Goal: Task Accomplishment & Management: Manage account settings

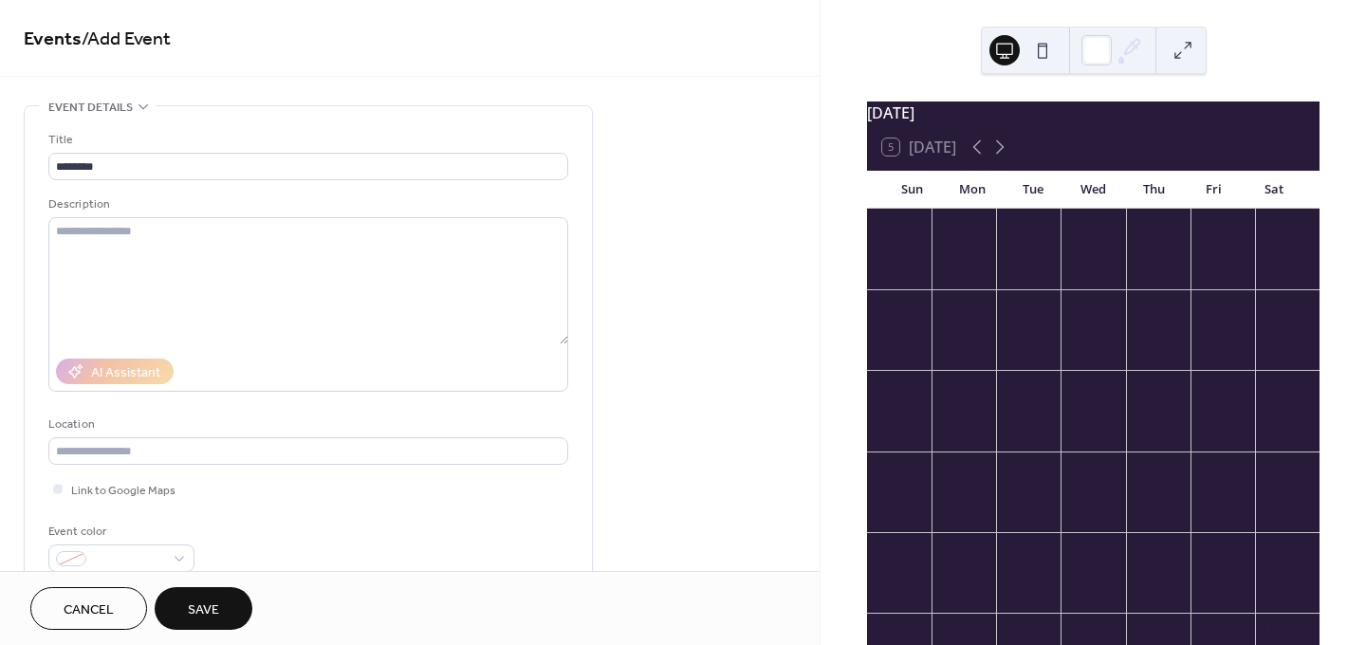
scroll to position [695, 0]
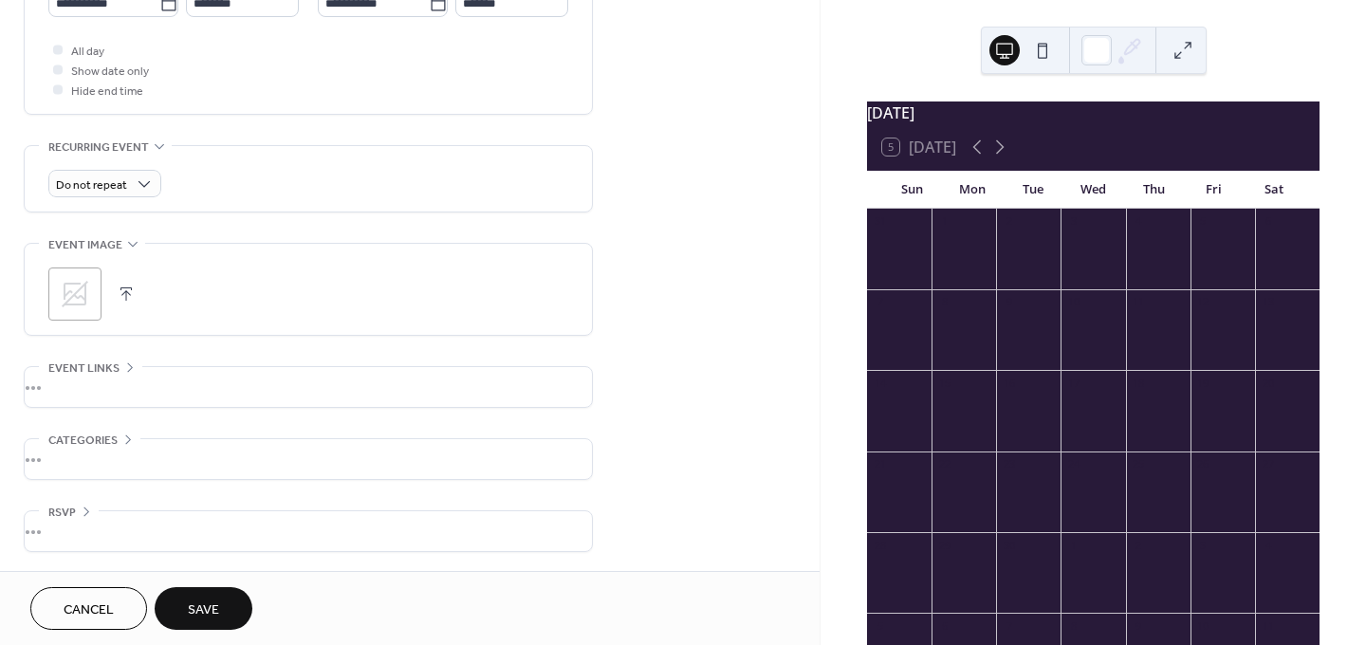
click at [946, 329] on div at bounding box center [963, 339] width 64 height 48
click at [52, 387] on div "•••" at bounding box center [308, 387] width 567 height 40
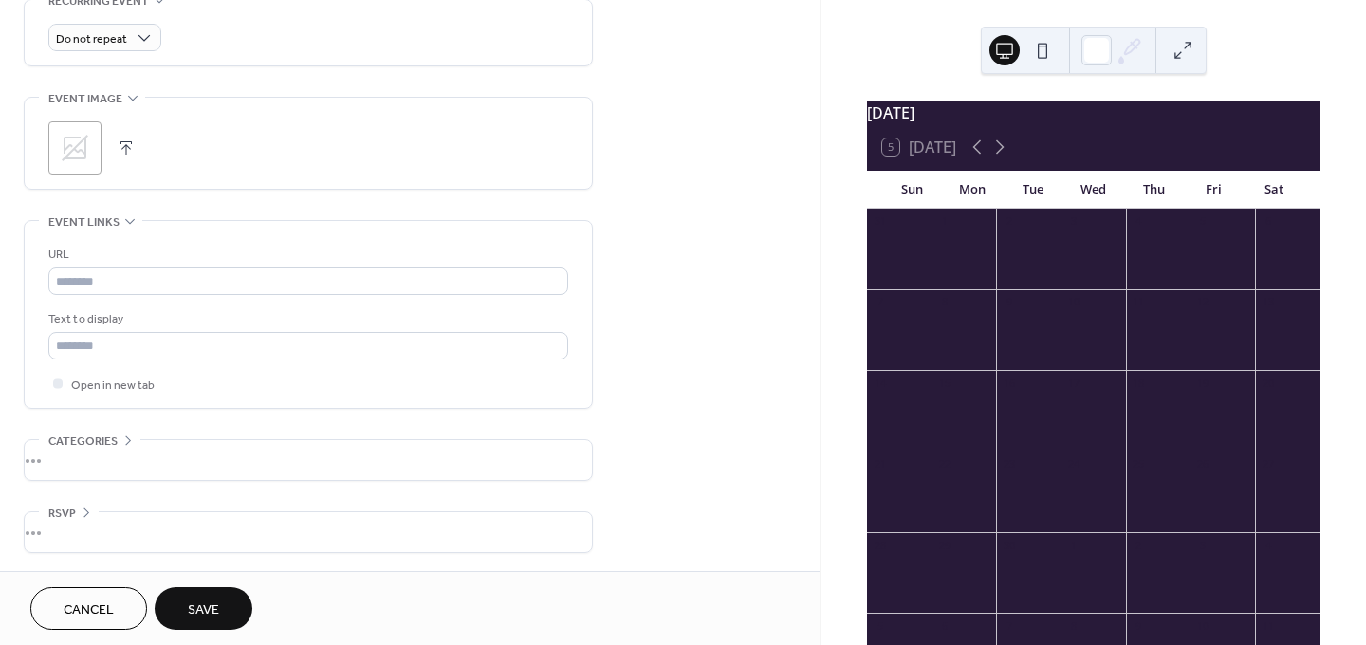
scroll to position [842, 0]
click at [53, 460] on div "•••" at bounding box center [308, 459] width 567 height 40
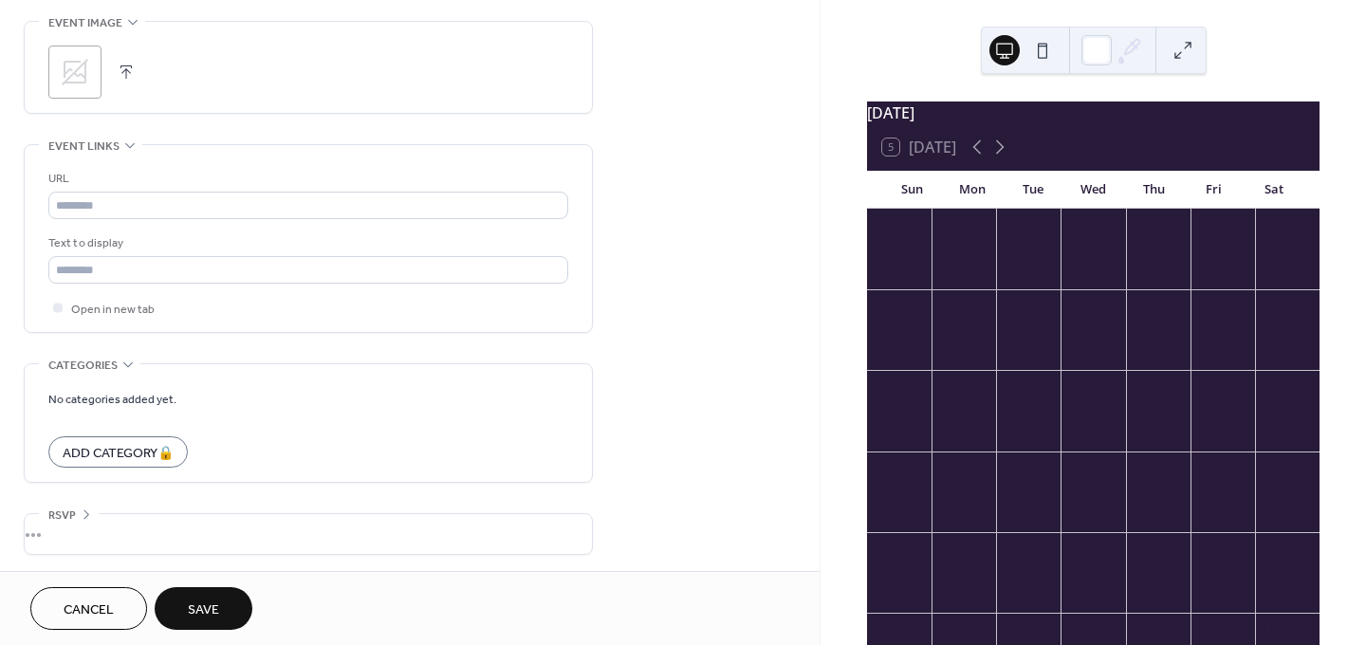
scroll to position [920, 0]
click at [65, 528] on div "•••" at bounding box center [308, 531] width 567 height 40
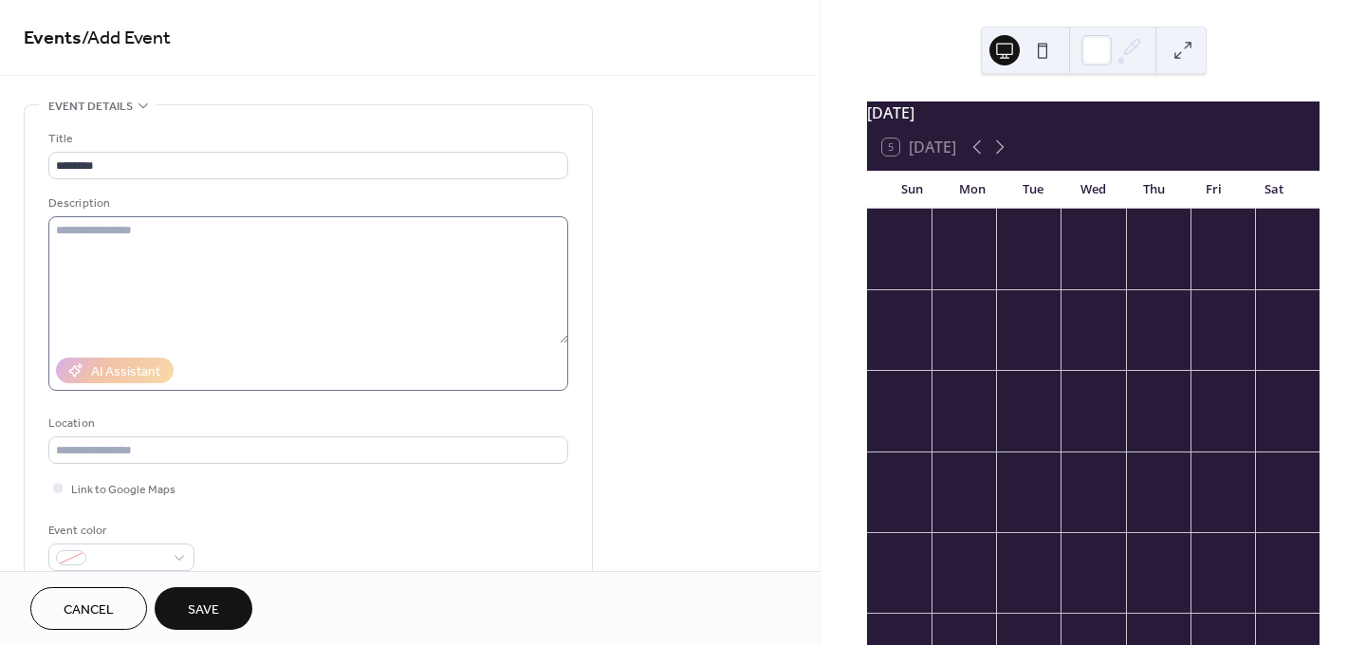
scroll to position [0, 0]
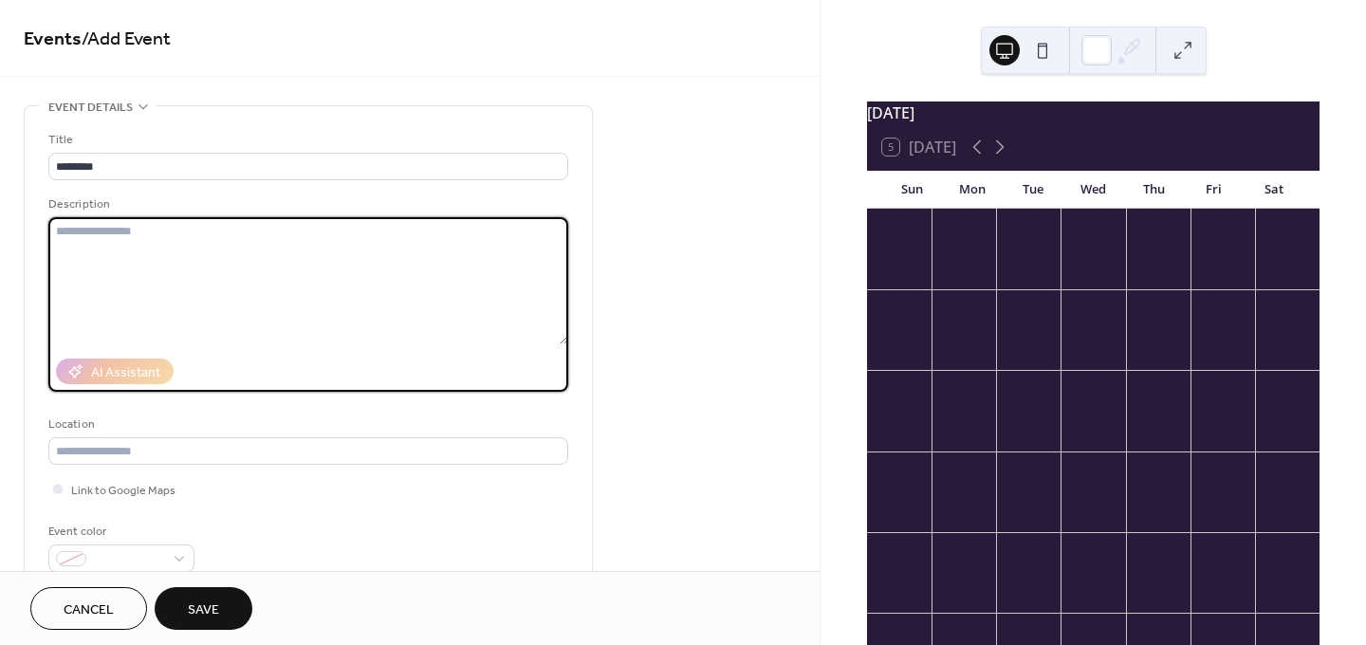
click at [156, 236] on textarea at bounding box center [308, 280] width 520 height 127
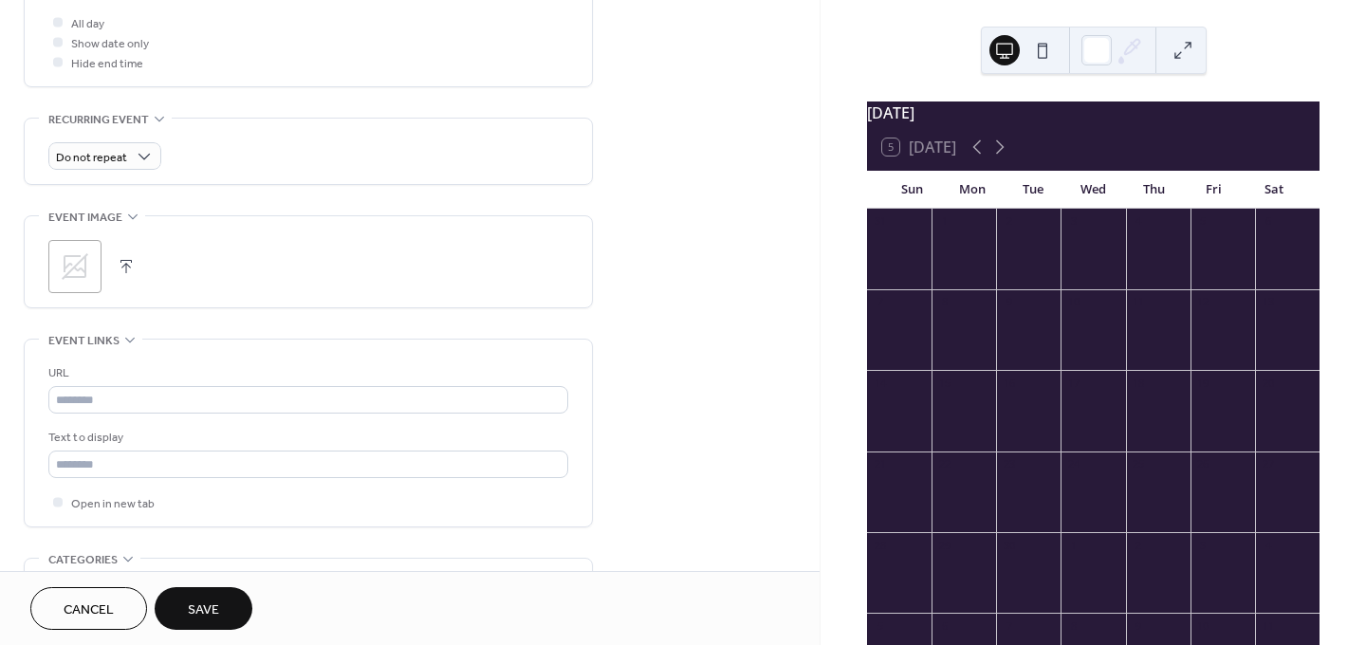
scroll to position [664, 0]
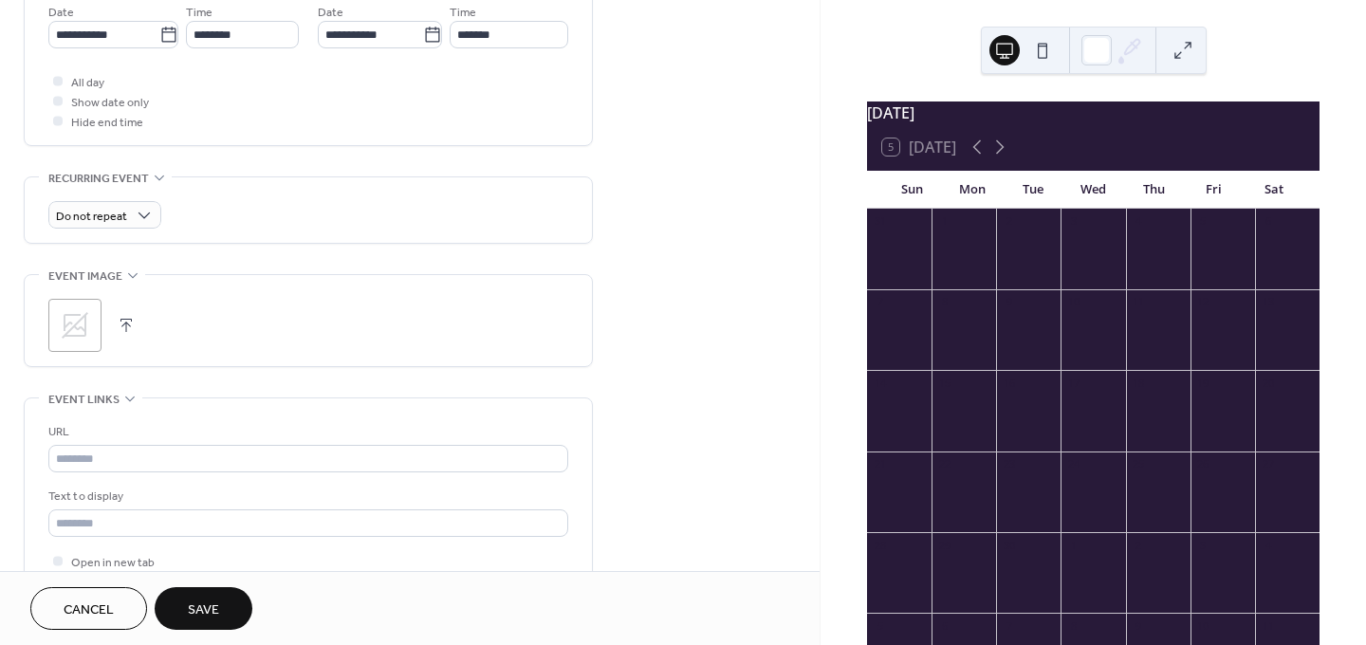
click at [126, 314] on button "button" at bounding box center [126, 325] width 27 height 27
click at [204, 605] on span "Save" at bounding box center [203, 610] width 31 height 20
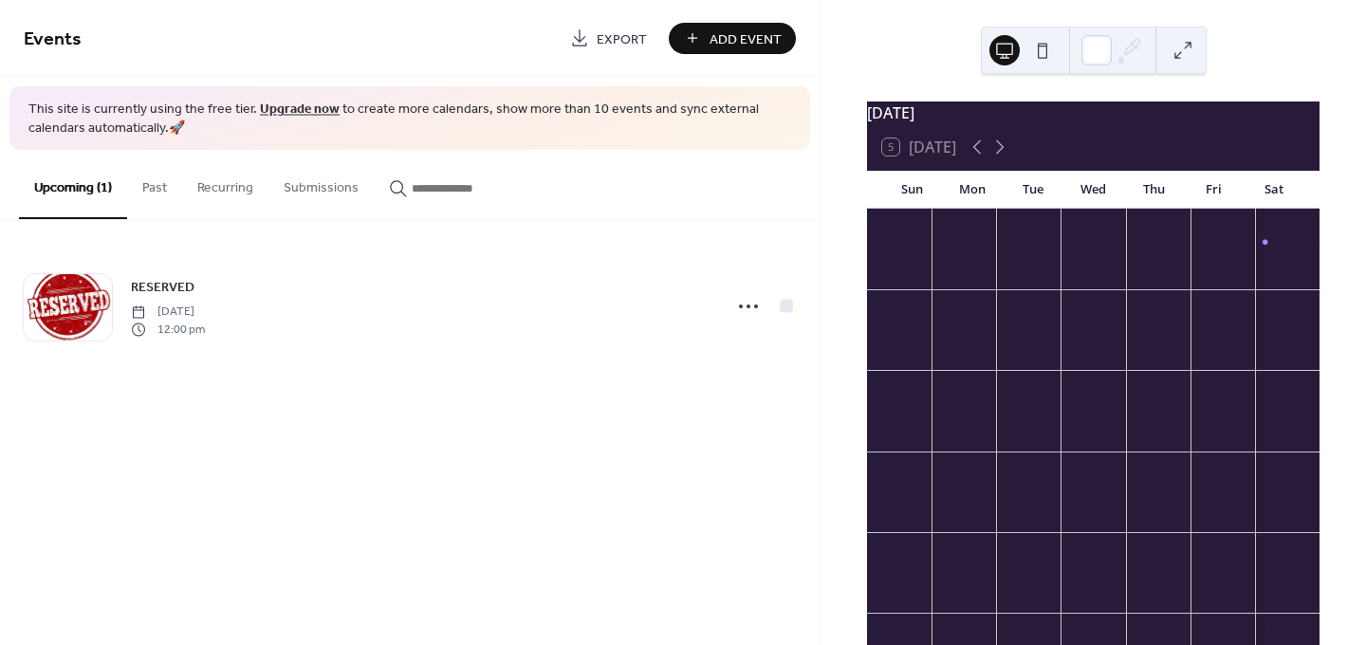
click at [735, 39] on span "Add Event" at bounding box center [745, 39] width 72 height 20
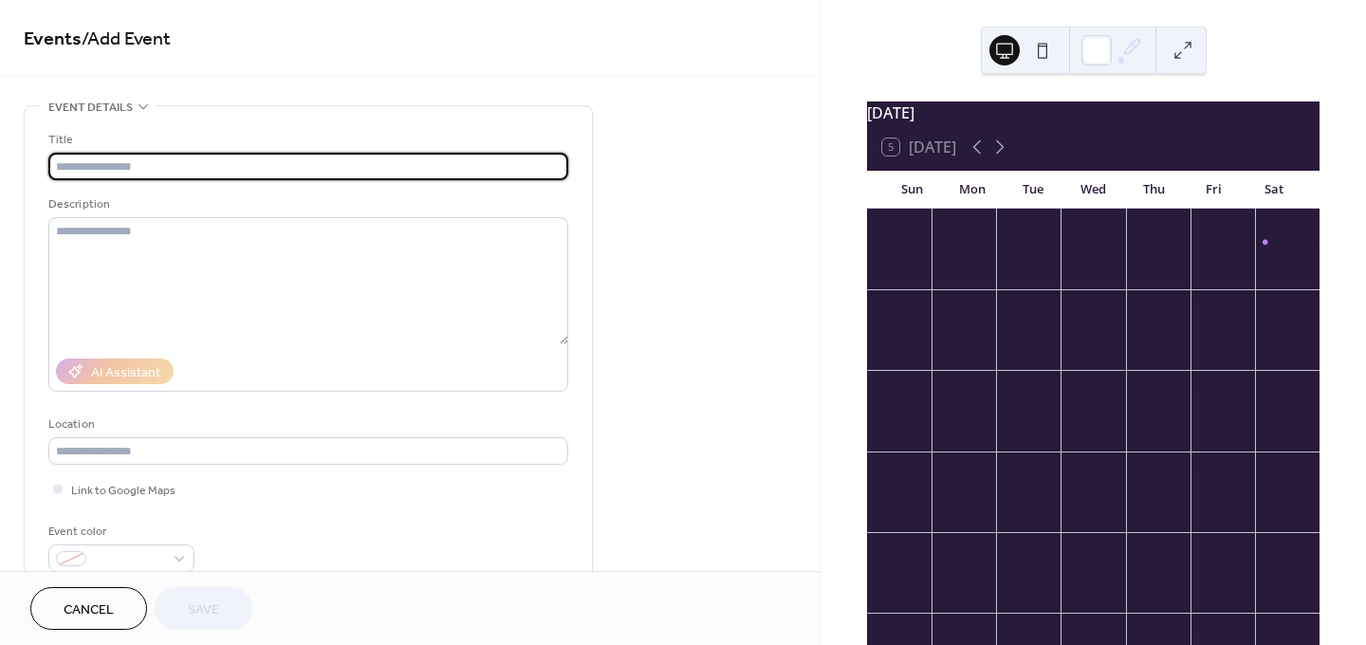
click at [1256, 251] on div "RESERVED" at bounding box center [1287, 242] width 64 height 17
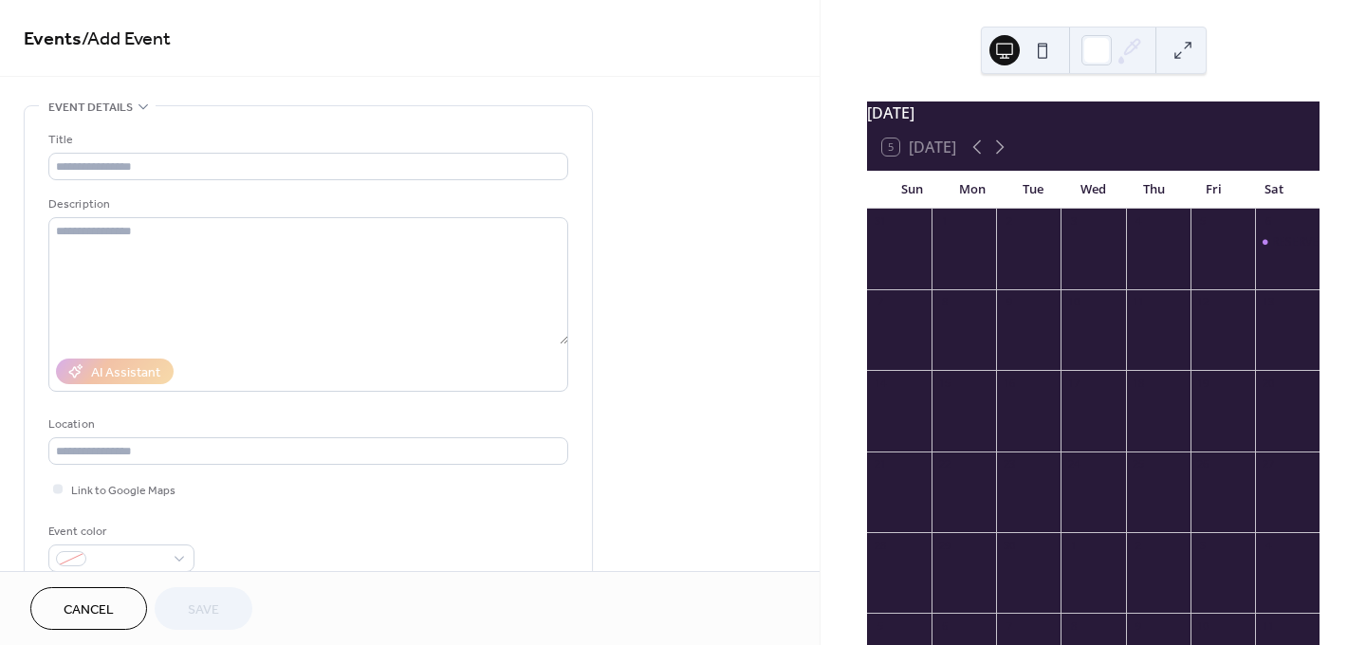
click at [1255, 249] on div "RESERVED" at bounding box center [1287, 242] width 64 height 16
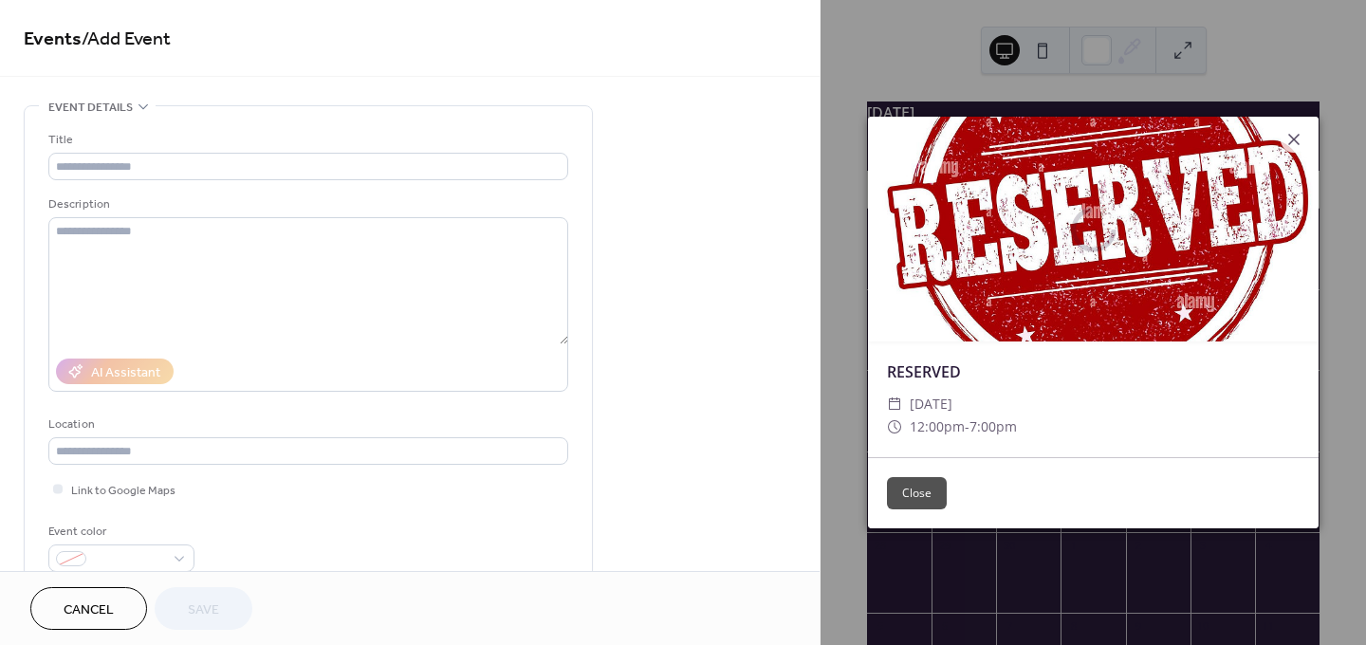
click at [1252, 249] on div at bounding box center [1093, 230] width 450 height 226
click at [922, 501] on button "Close" at bounding box center [917, 493] width 60 height 32
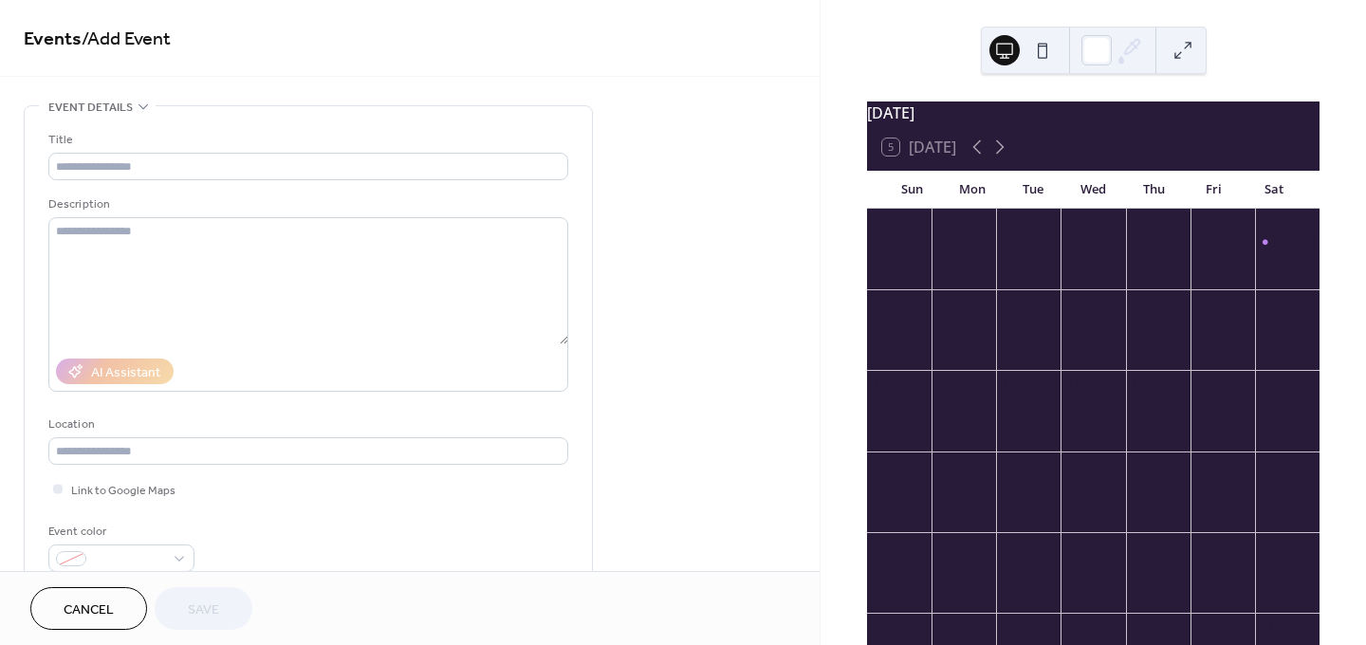
click at [1181, 47] on button at bounding box center [1182, 50] width 30 height 30
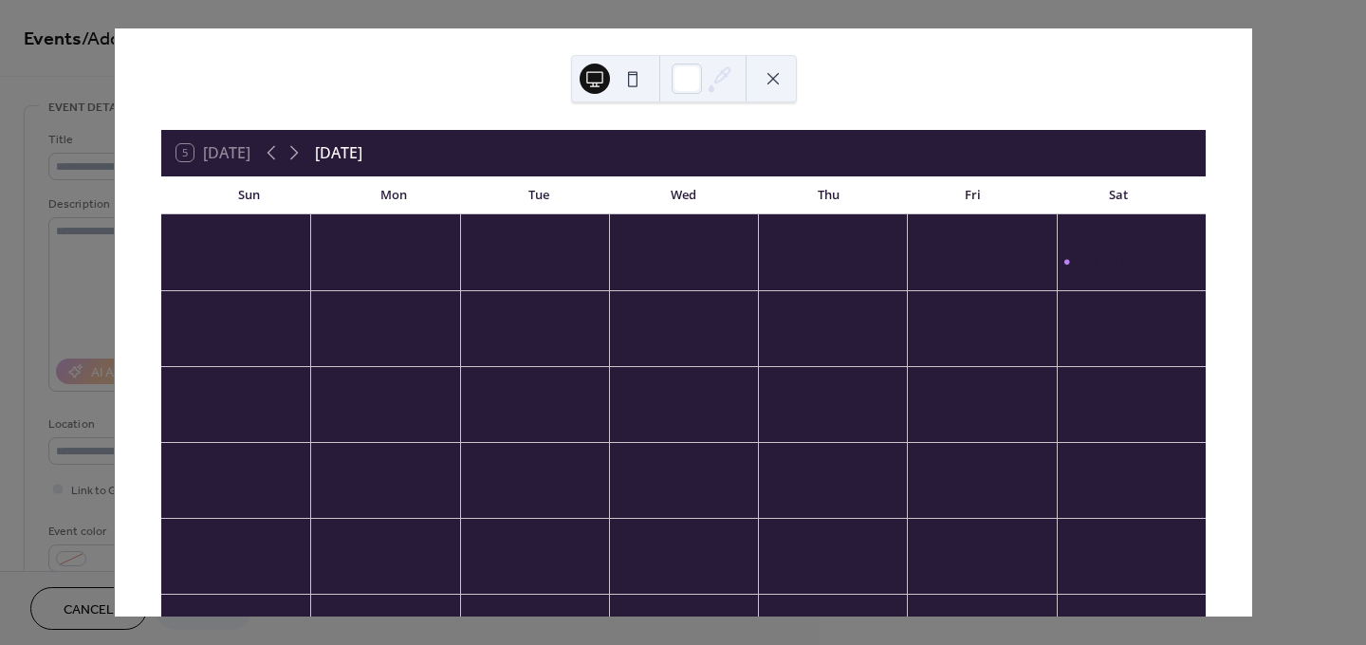
click at [1056, 254] on div "RESERVED" at bounding box center [1130, 261] width 149 height 15
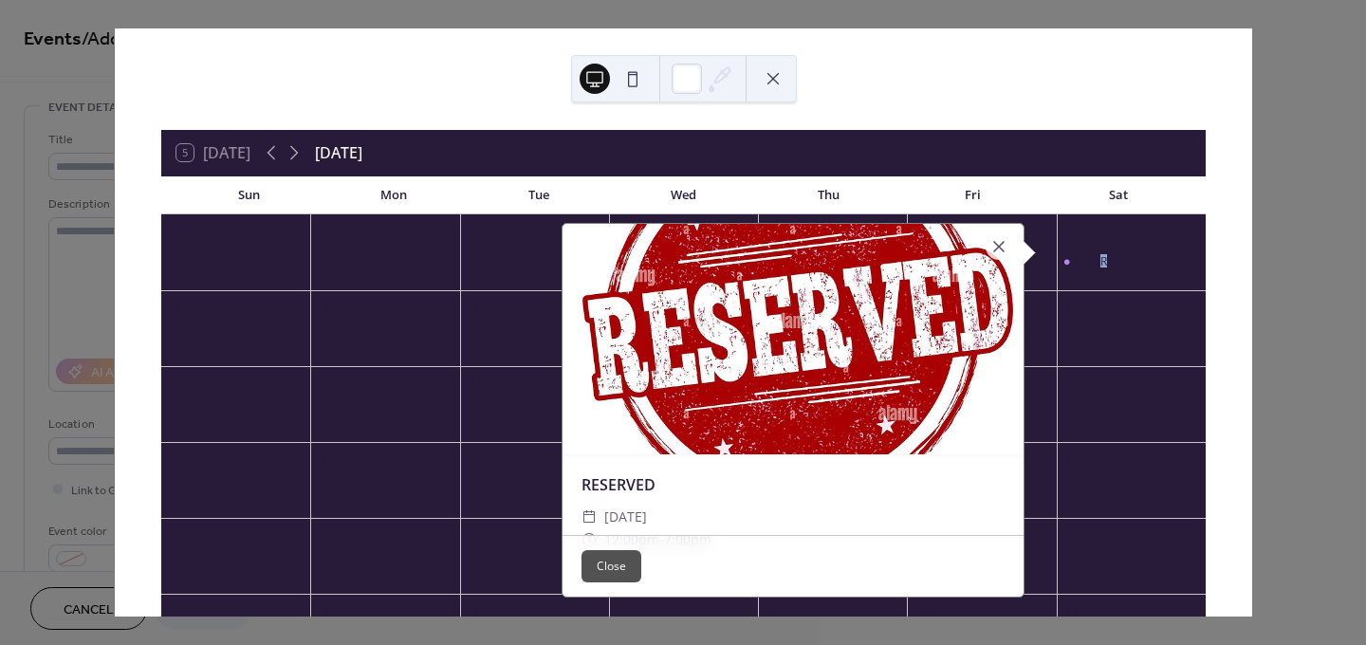
click at [1088, 261] on div "RESERVED" at bounding box center [1100, 261] width 55 height 15
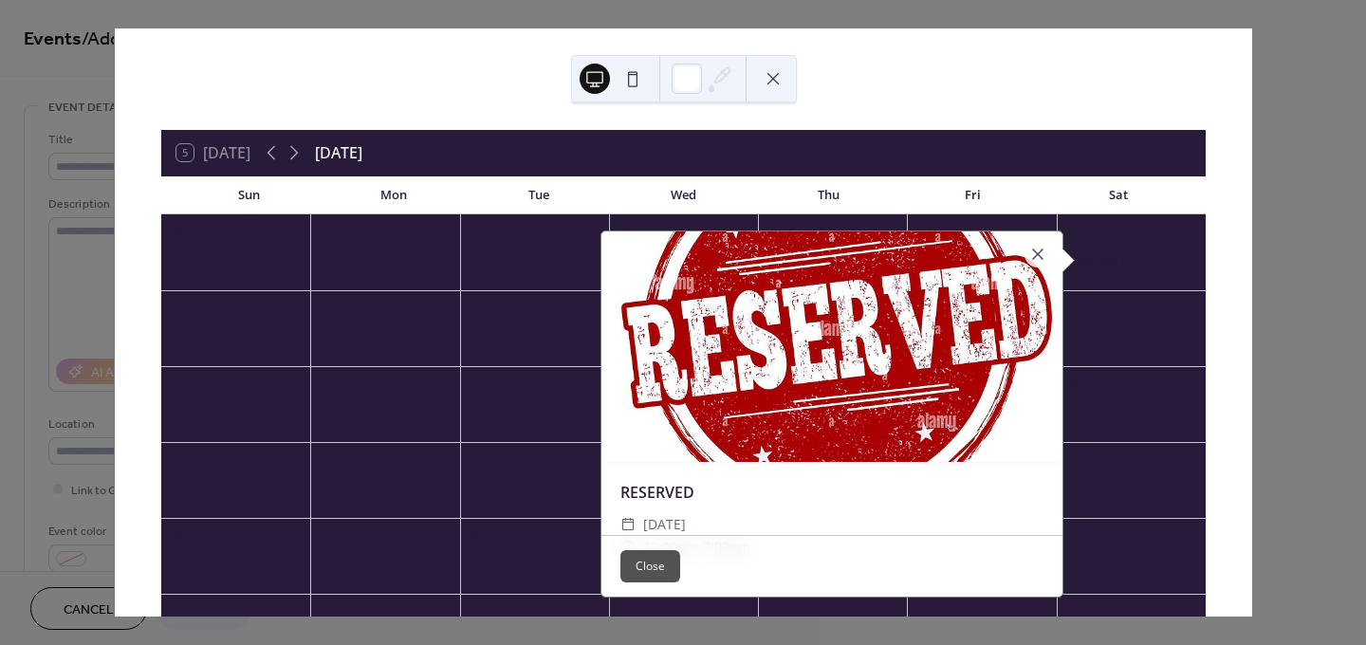
click at [1146, 241] on div "6" at bounding box center [1130, 229] width 149 height 30
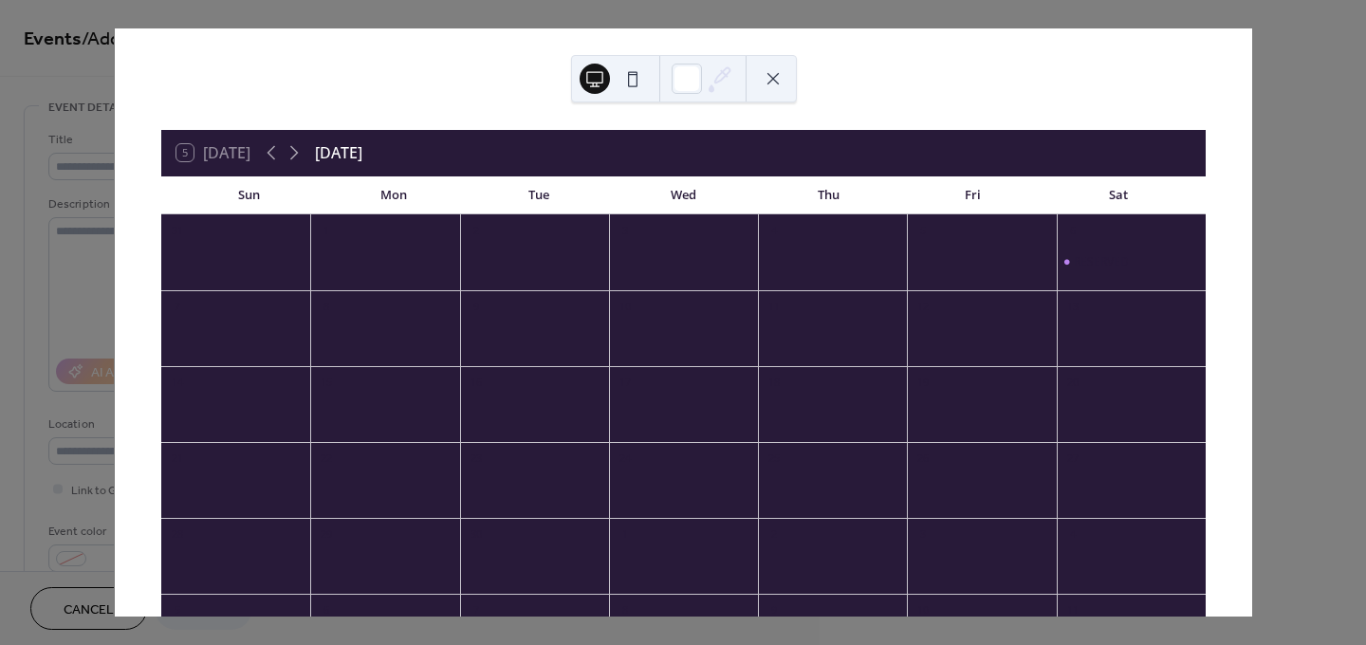
drag, startPoint x: 1053, startPoint y: 258, endPoint x: 988, endPoint y: 89, distance: 180.7
click at [988, 88] on div "5 [DATE] [DATE] Sun Mon Tue Wed Thu Fri Sat 31 1 2 3 4 5 6 RESERVED 7 8 9 10 11…" at bounding box center [683, 322] width 1137 height 588
drag, startPoint x: 1050, startPoint y: 259, endPoint x: 999, endPoint y: 83, distance: 182.5
click at [999, 82] on div "5 [DATE] [DATE] Sun Mon Tue Wed Thu Fri Sat 31 1 2 3 4 5 6 RESERVED 7 8 9 10 11…" at bounding box center [683, 322] width 1137 height 588
click at [293, 153] on icon at bounding box center [294, 152] width 23 height 23
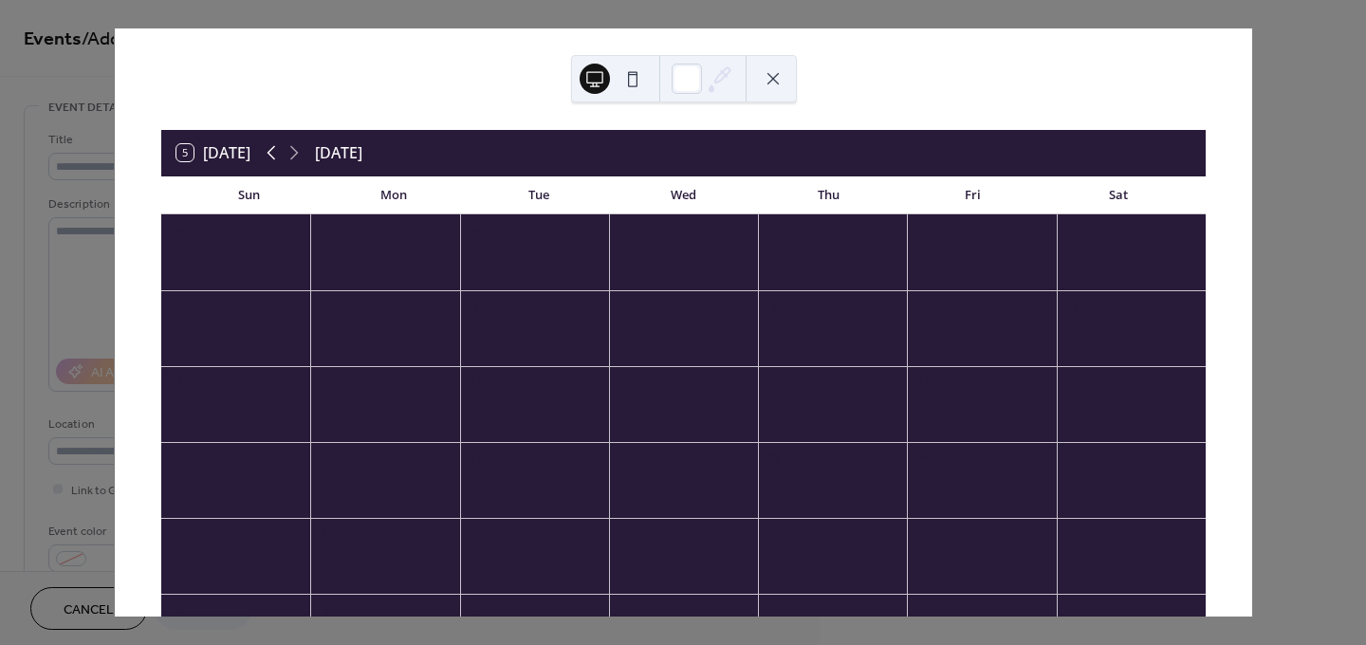
click at [268, 151] on icon at bounding box center [271, 152] width 23 height 23
click at [1091, 256] on div "RESERVED" at bounding box center [1100, 261] width 55 height 15
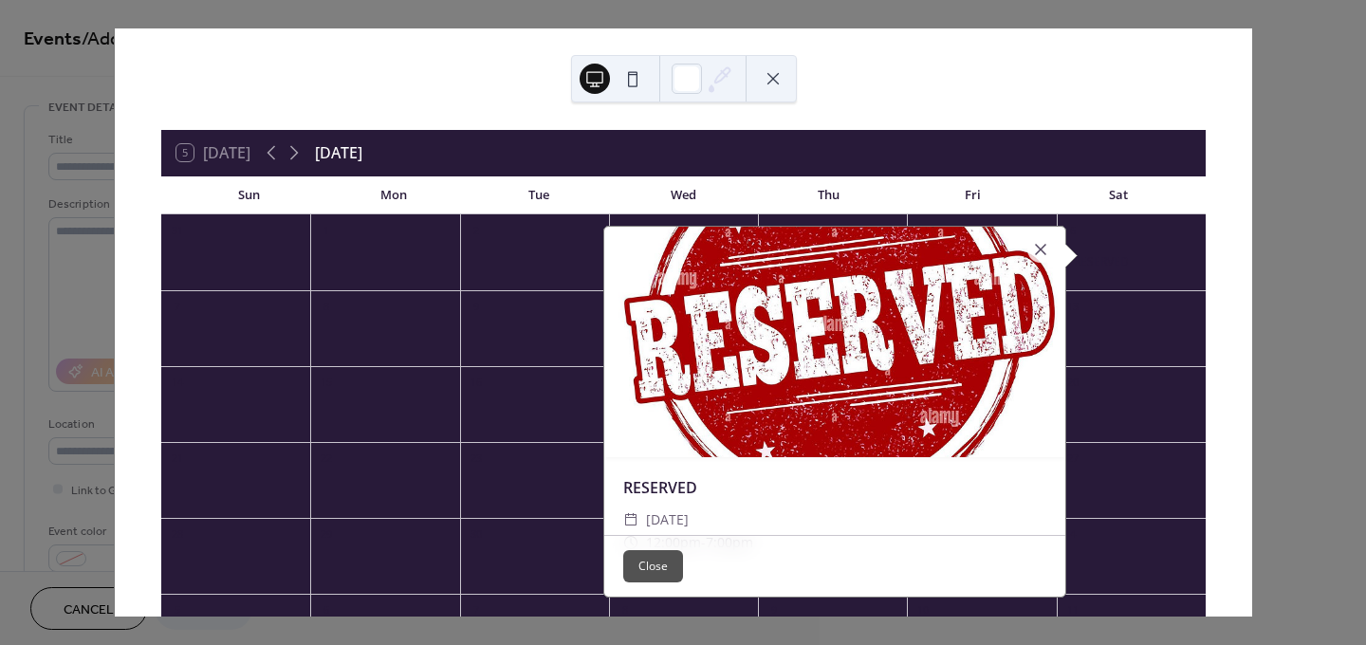
click at [639, 567] on button "Close" at bounding box center [653, 566] width 60 height 32
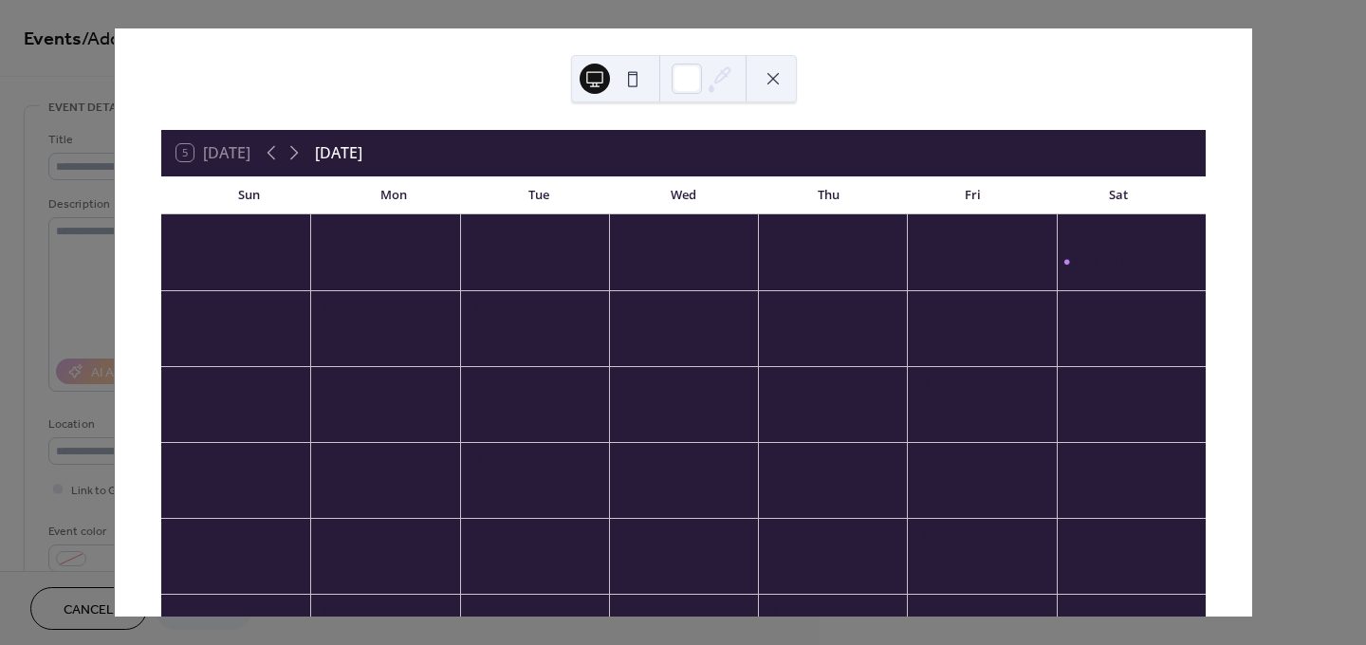
drag, startPoint x: 1057, startPoint y: 249, endPoint x: 1052, endPoint y: 265, distance: 16.2
click at [1056, 264] on div "RESERVED" at bounding box center [1130, 261] width 149 height 15
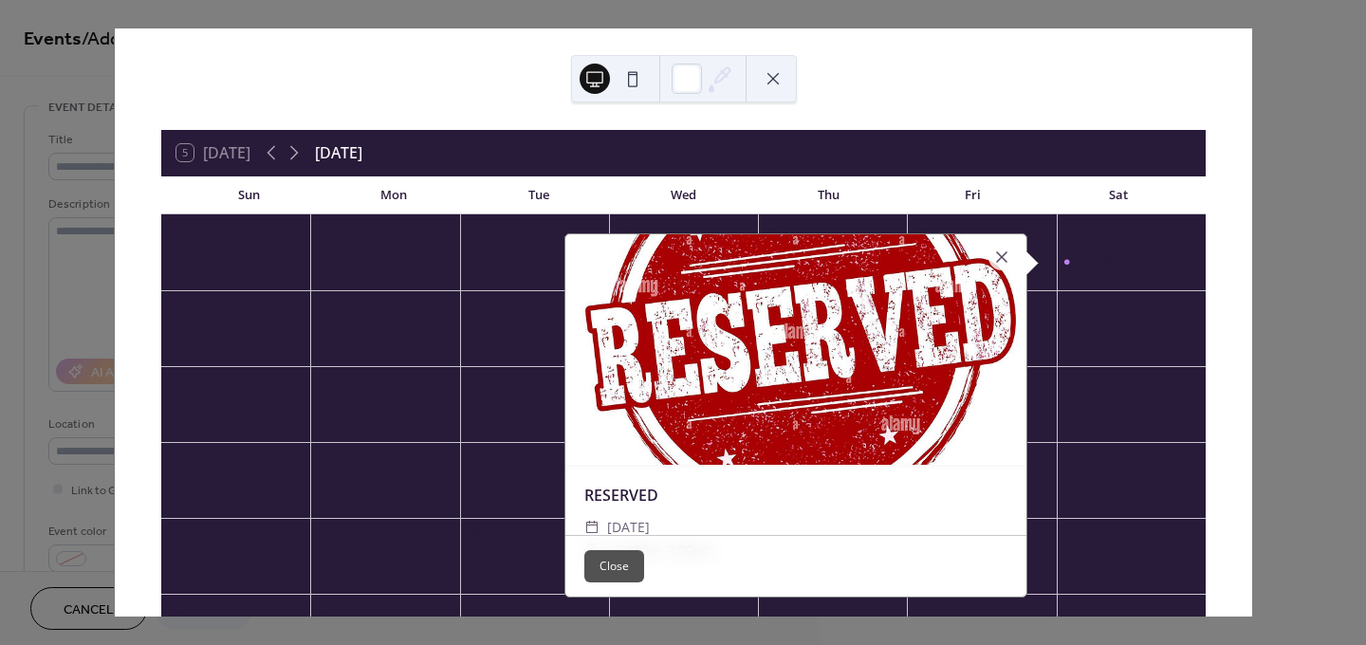
click at [632, 82] on button at bounding box center [632, 79] width 30 height 30
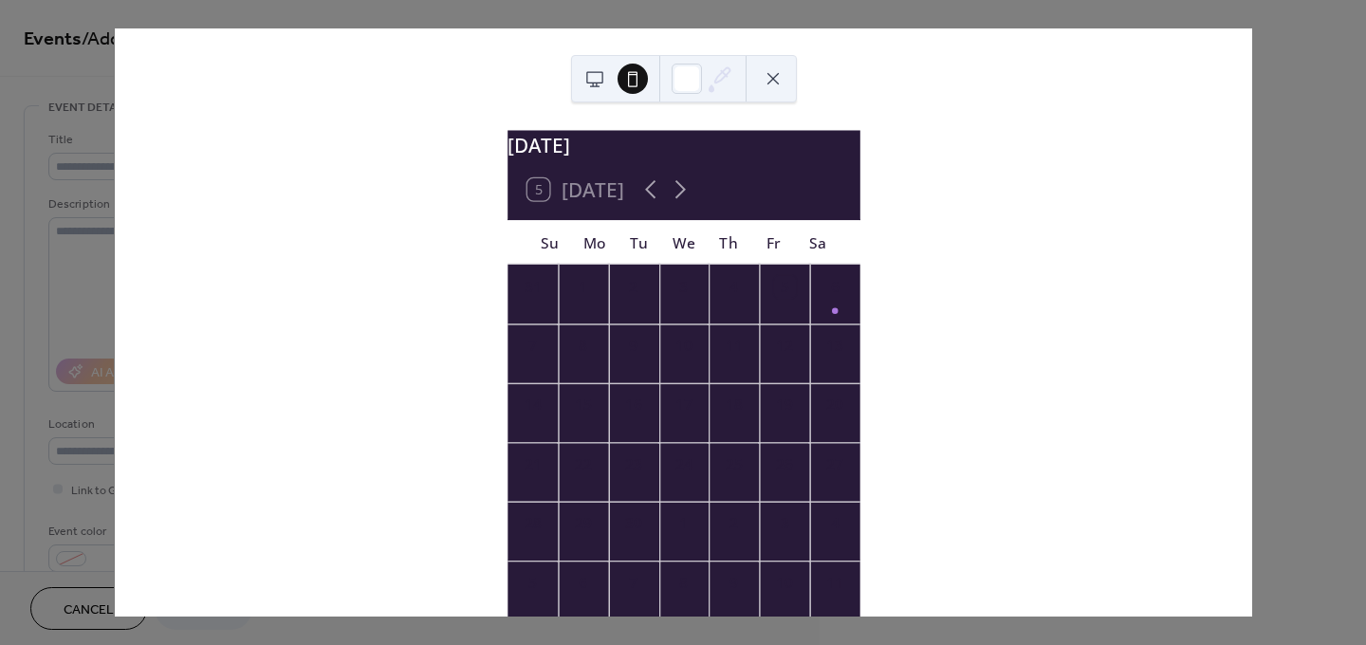
click at [817, 321] on div "6" at bounding box center [834, 294] width 50 height 59
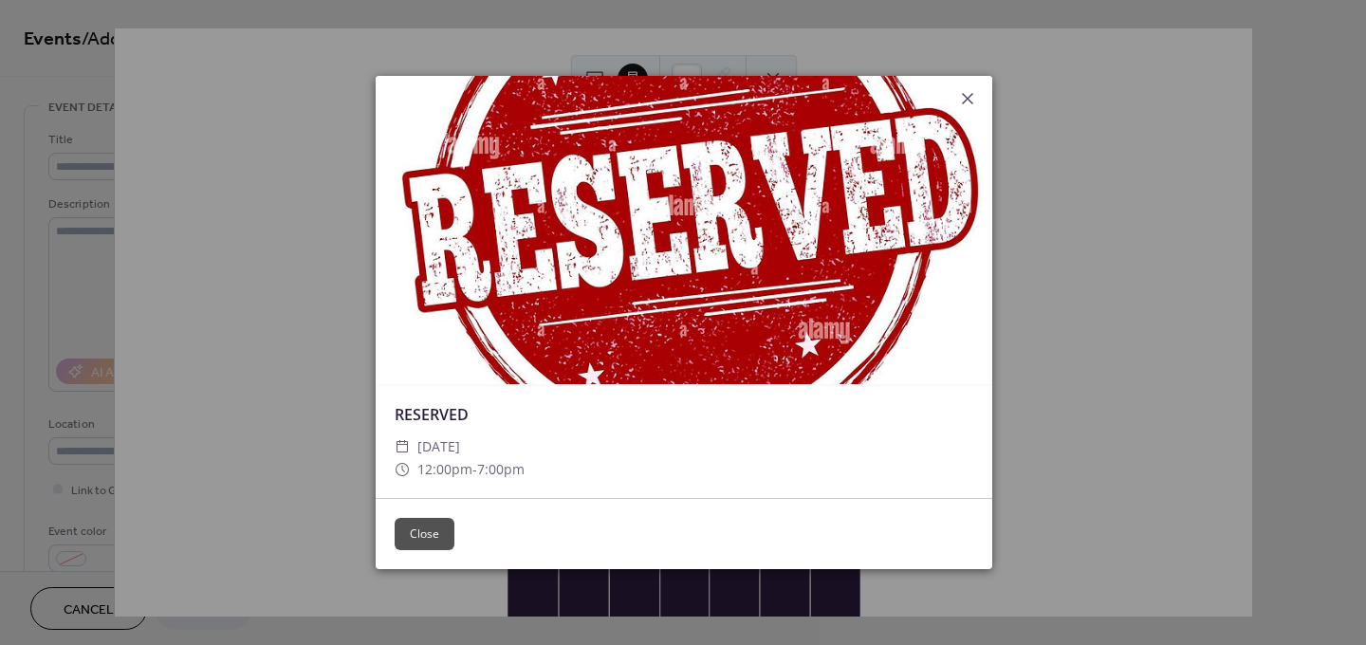
click at [784, 192] on div at bounding box center [684, 230] width 616 height 308
drag, startPoint x: 780, startPoint y: 192, endPoint x: 1118, endPoint y: 119, distance: 345.4
click at [1108, 134] on div "RESERVED ​ [DATE] ​ 12:00pm - 7:00pm Close" at bounding box center [683, 322] width 1137 height 588
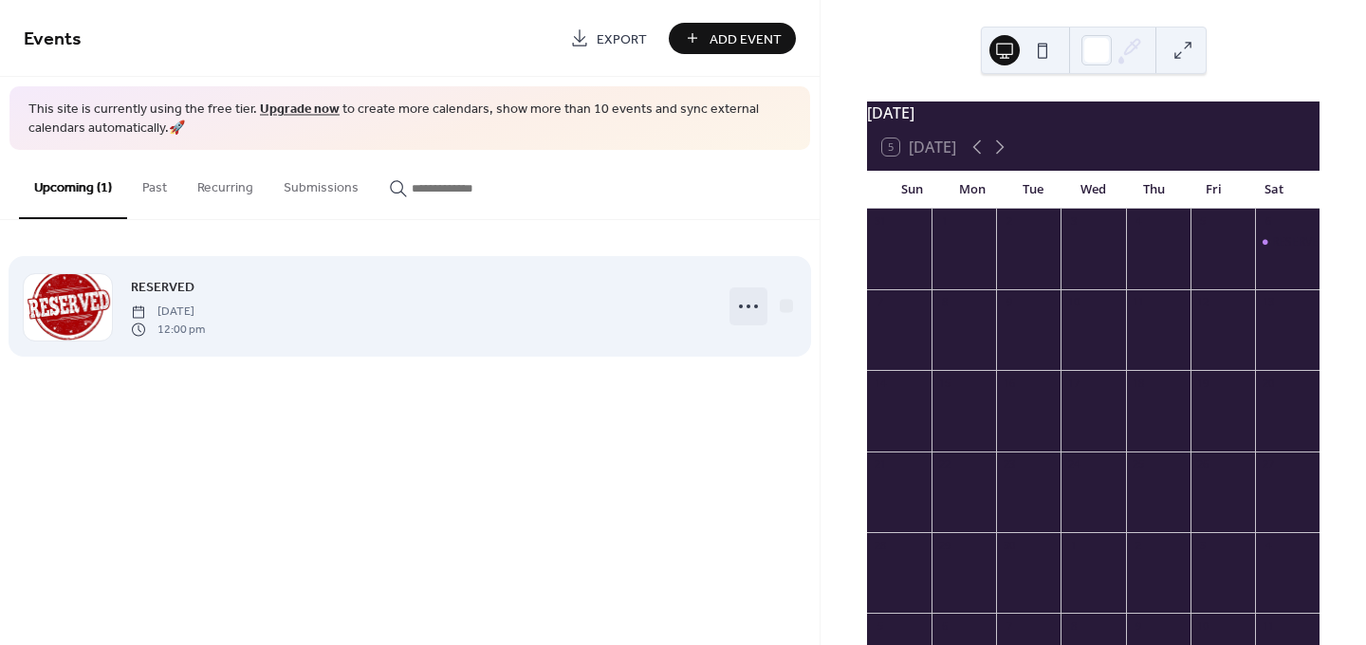
click at [750, 304] on icon at bounding box center [748, 306] width 30 height 30
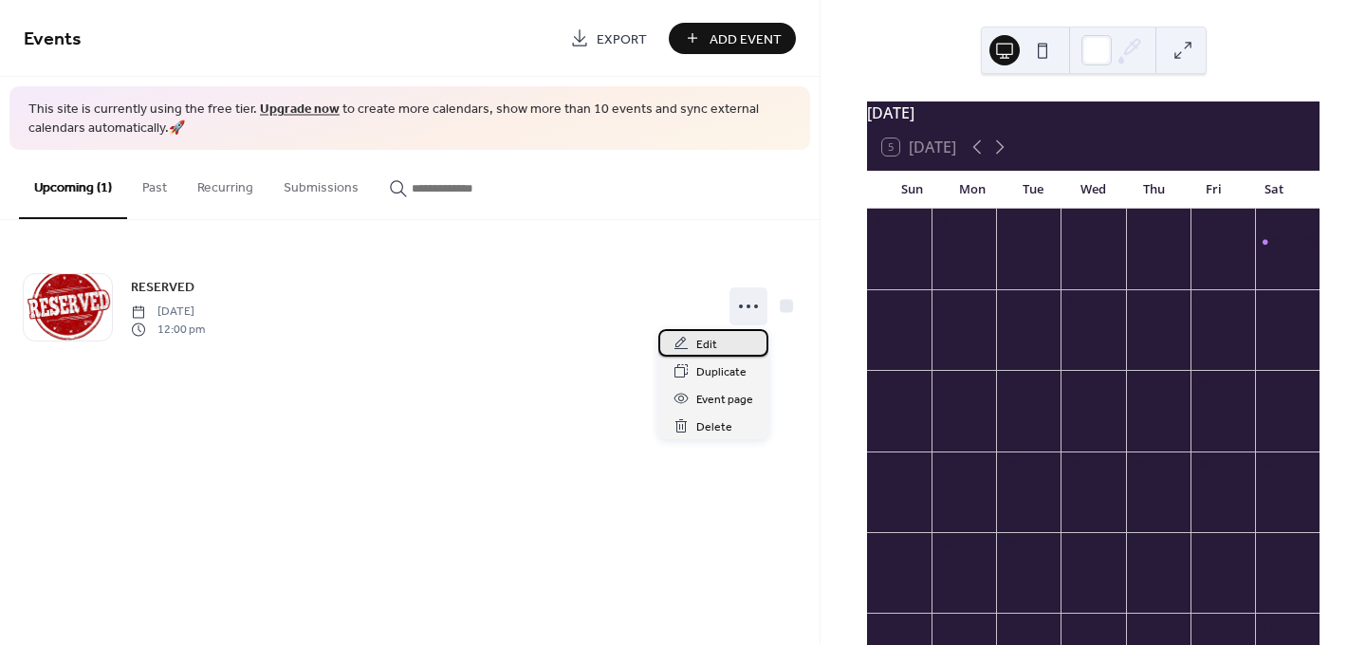
click at [707, 345] on span "Edit" at bounding box center [706, 345] width 21 height 20
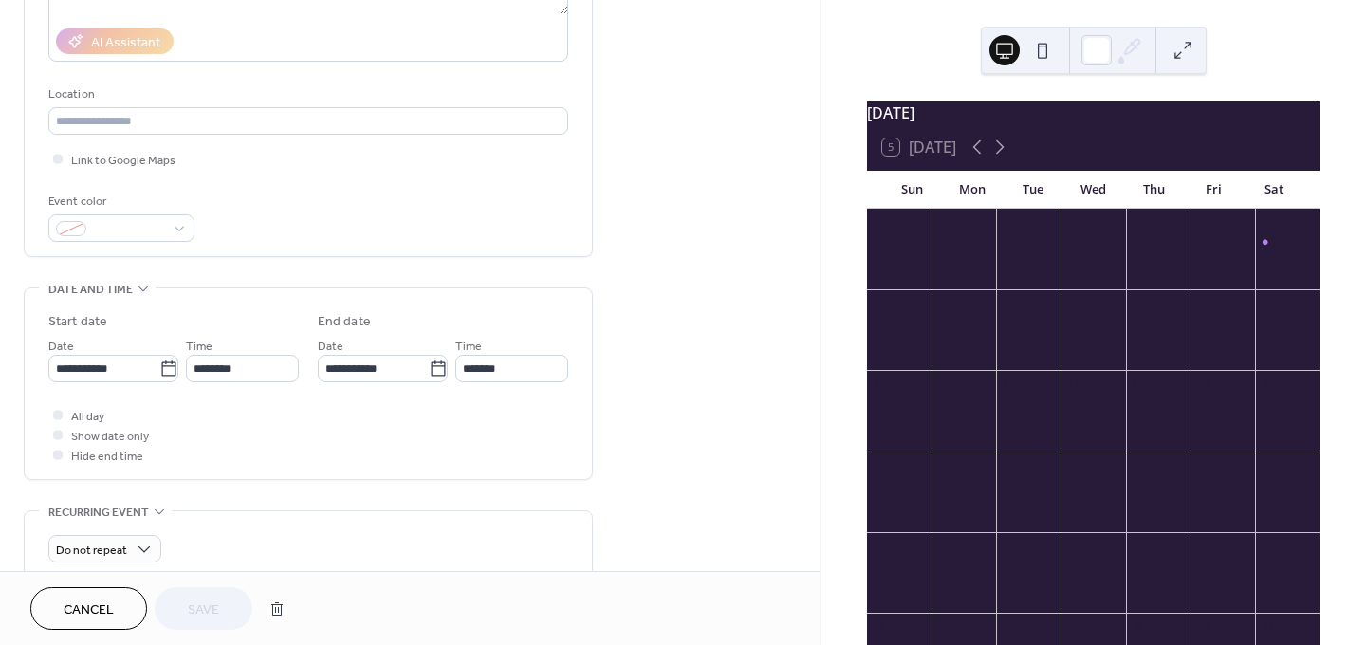
scroll to position [379, 0]
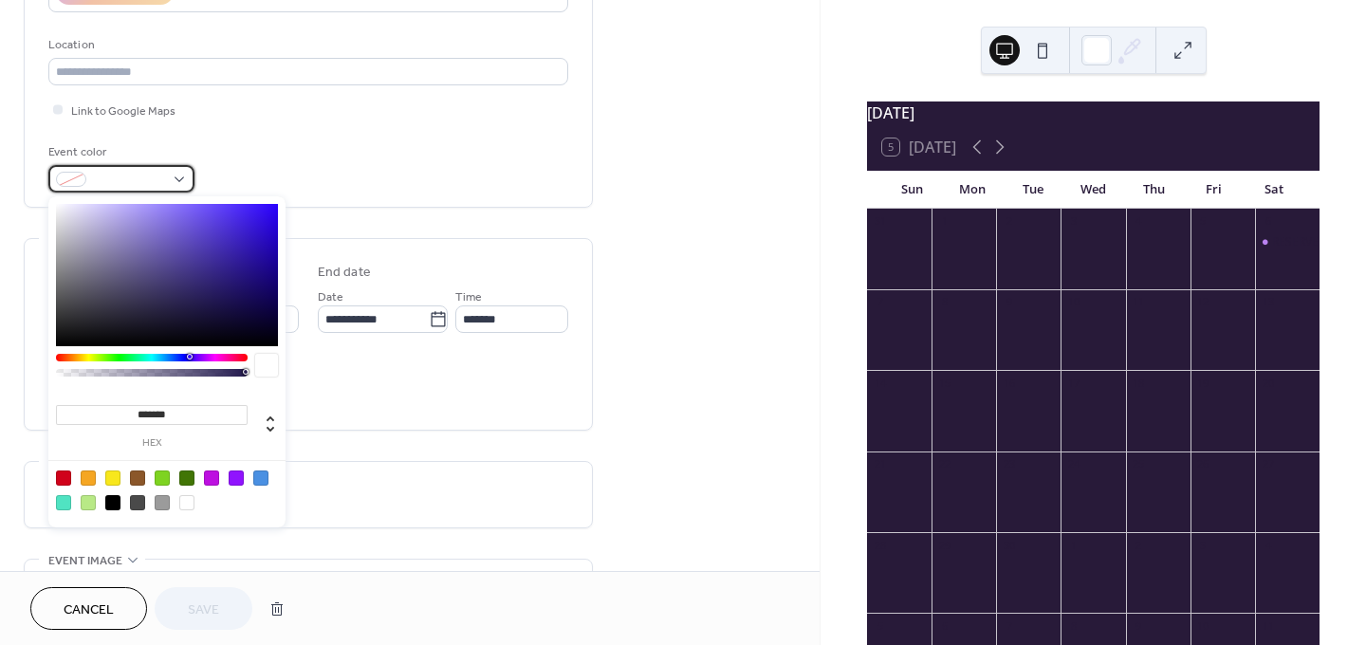
click at [184, 184] on div at bounding box center [121, 178] width 146 height 27
click at [61, 475] on div at bounding box center [63, 477] width 15 height 15
type input "*******"
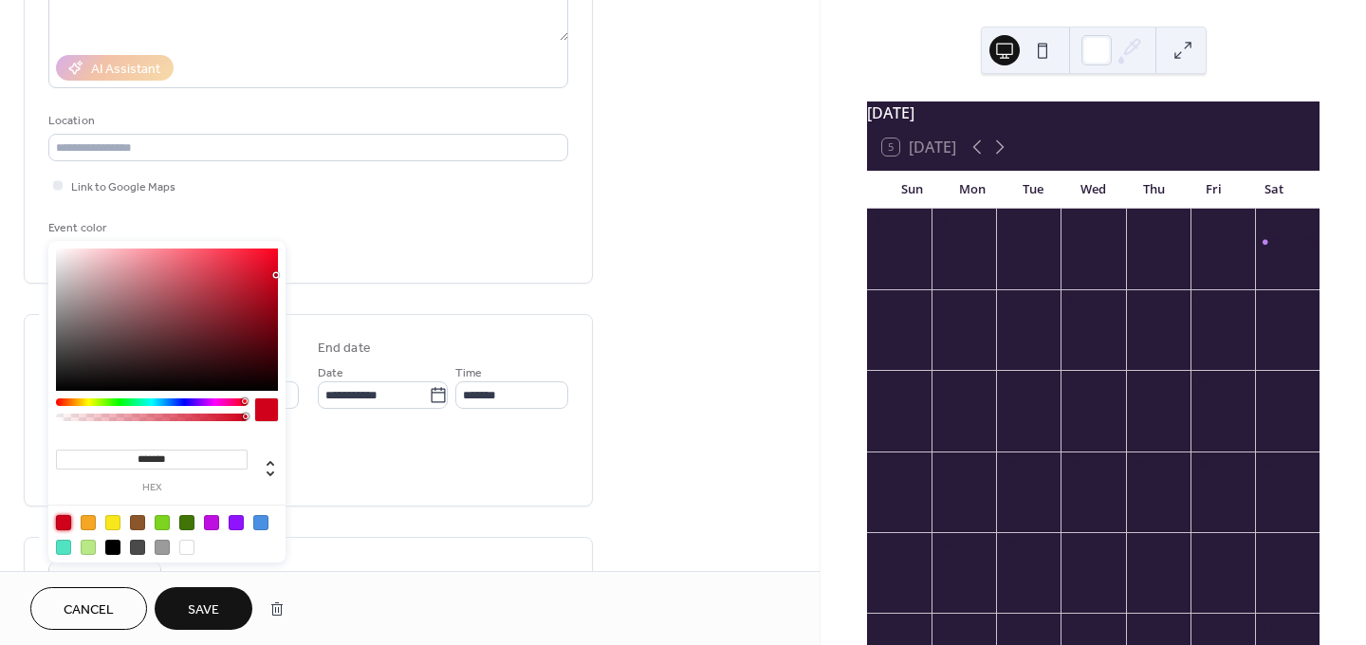
scroll to position [0, 0]
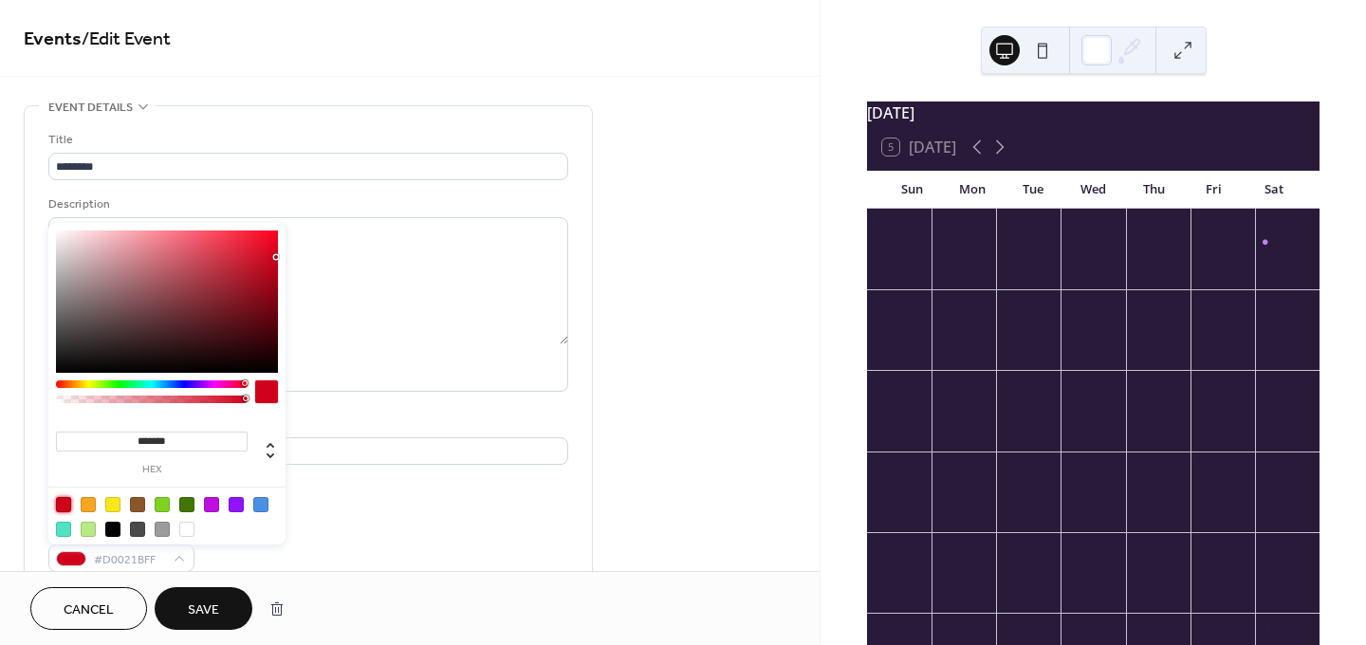
click at [197, 600] on span "Save" at bounding box center [203, 610] width 31 height 20
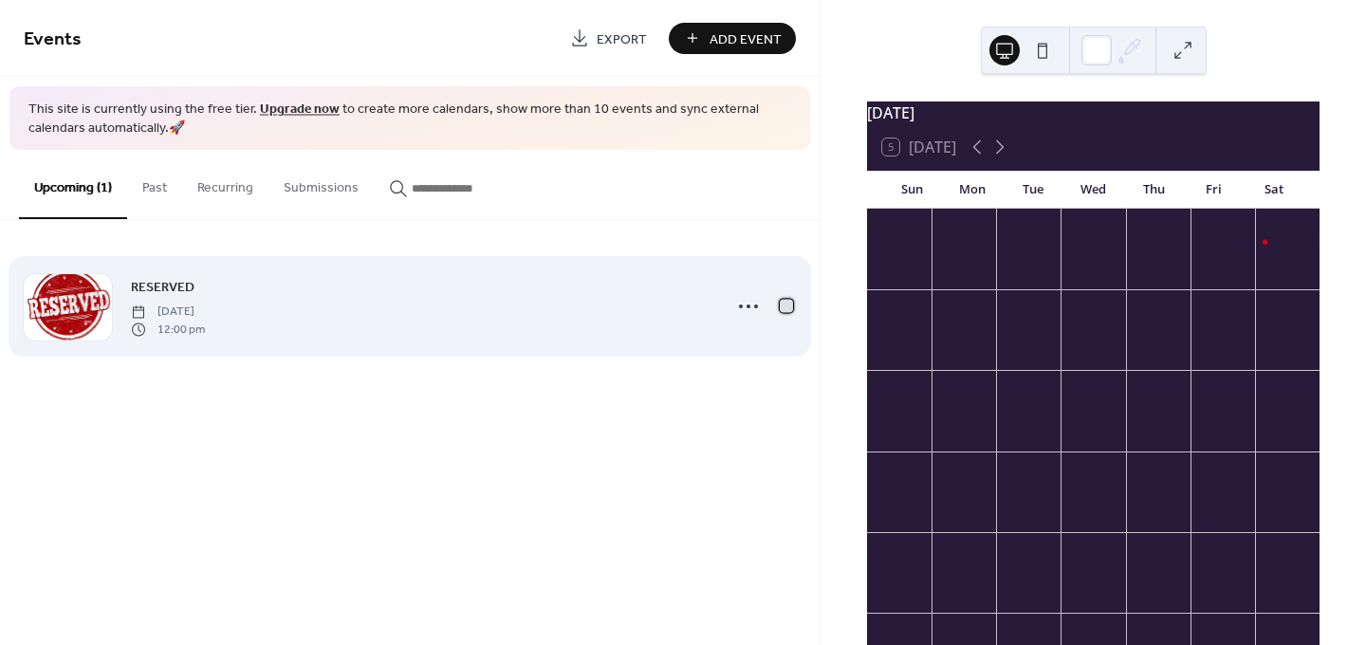
click at [789, 303] on div at bounding box center [785, 306] width 13 height 13
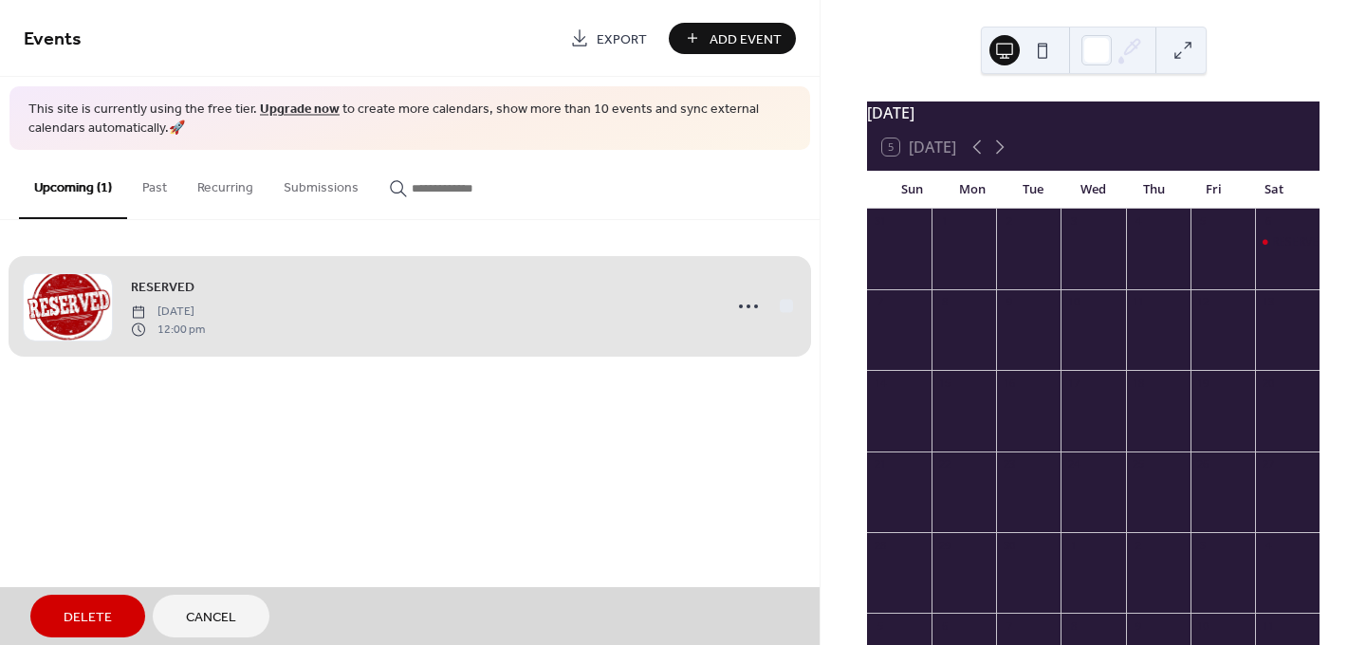
drag, startPoint x: 240, startPoint y: 423, endPoint x: 221, endPoint y: 382, distance: 45.0
click at [240, 423] on div "Events Export Add Event This site is currently using the free tier. Upgrade now…" at bounding box center [409, 322] width 819 height 645
click at [740, 302] on div "RESERVED Saturday, September 6, 2025 12:00 pm" at bounding box center [410, 306] width 772 height 116
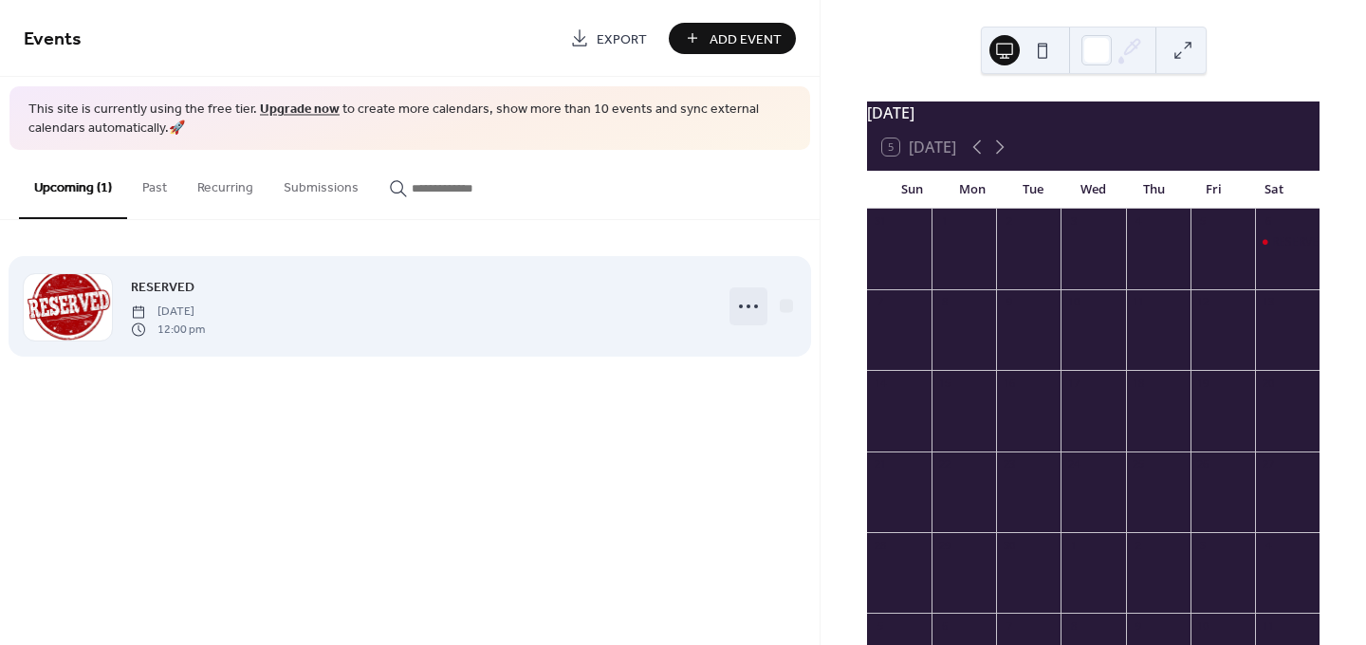
click at [753, 302] on icon at bounding box center [748, 306] width 30 height 30
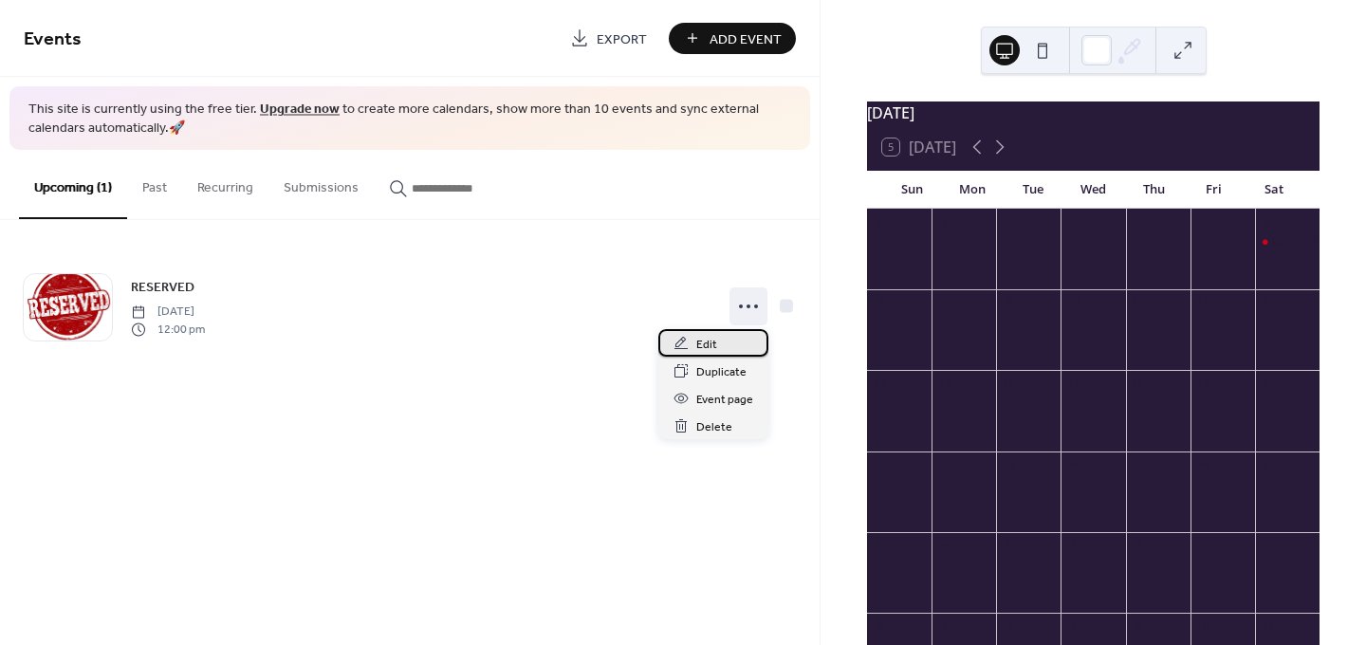
click at [712, 338] on span "Edit" at bounding box center [706, 345] width 21 height 20
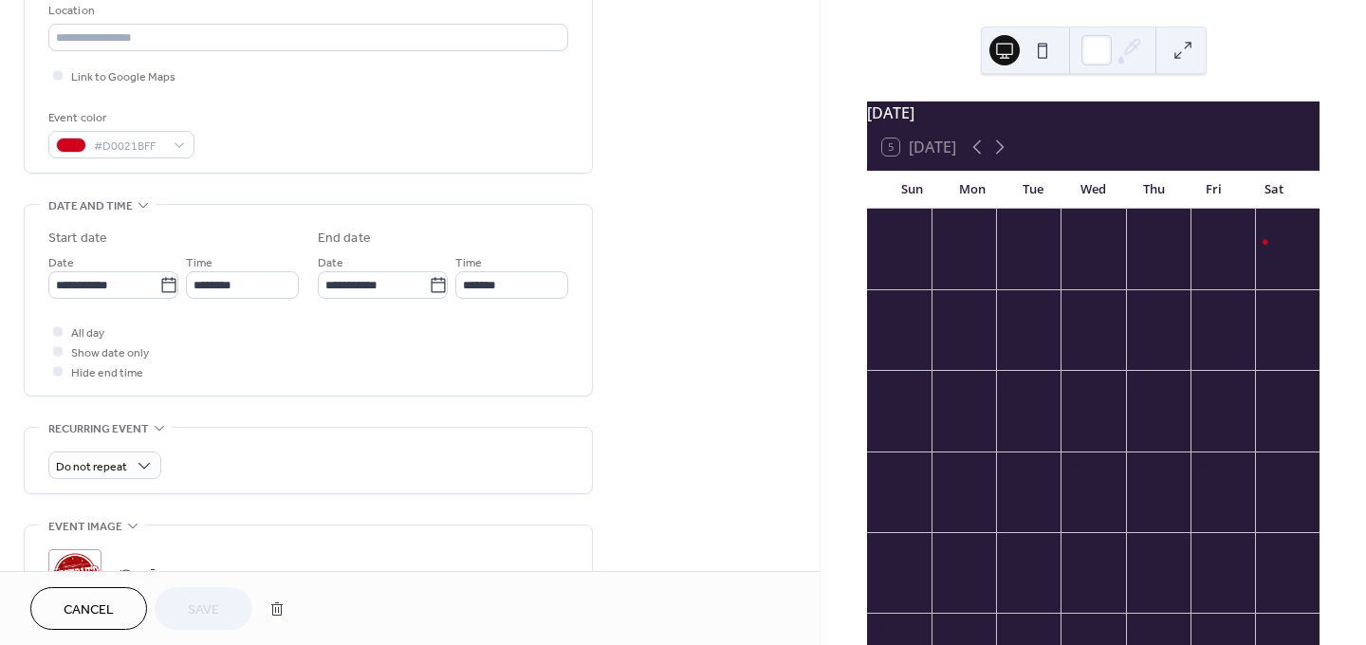
scroll to position [474, 0]
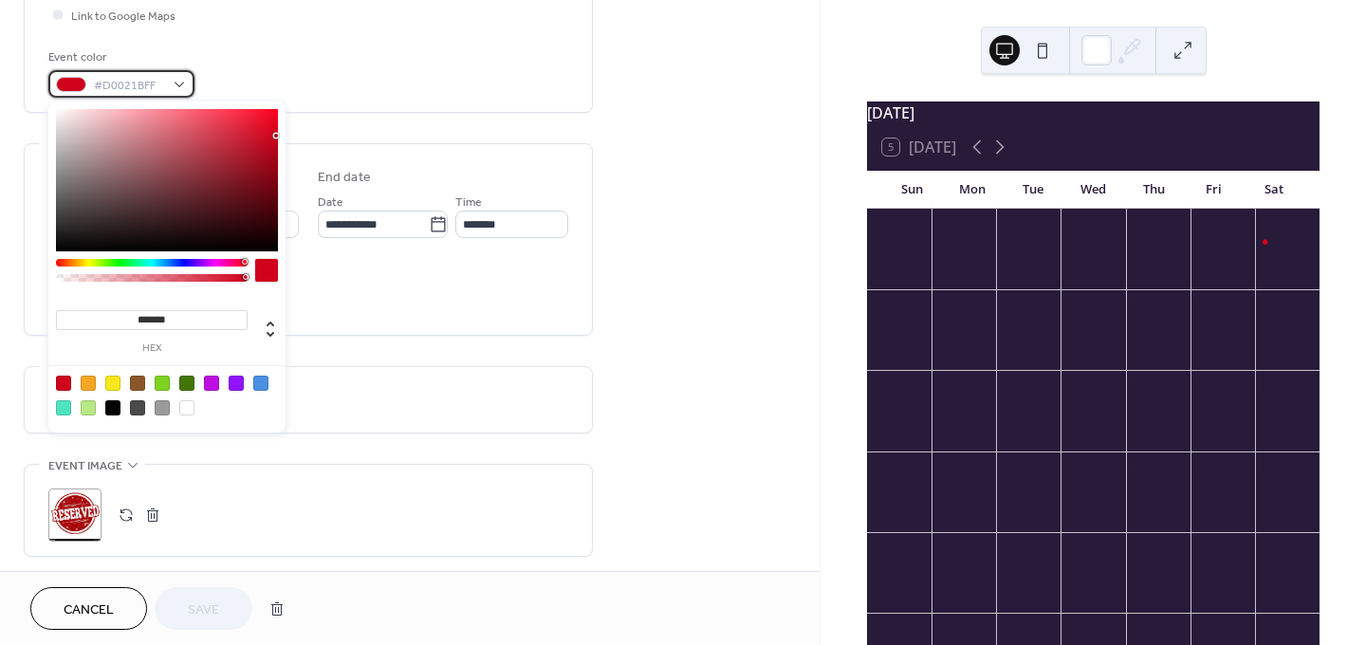
click at [186, 85] on div "#D0021BFF" at bounding box center [121, 83] width 146 height 27
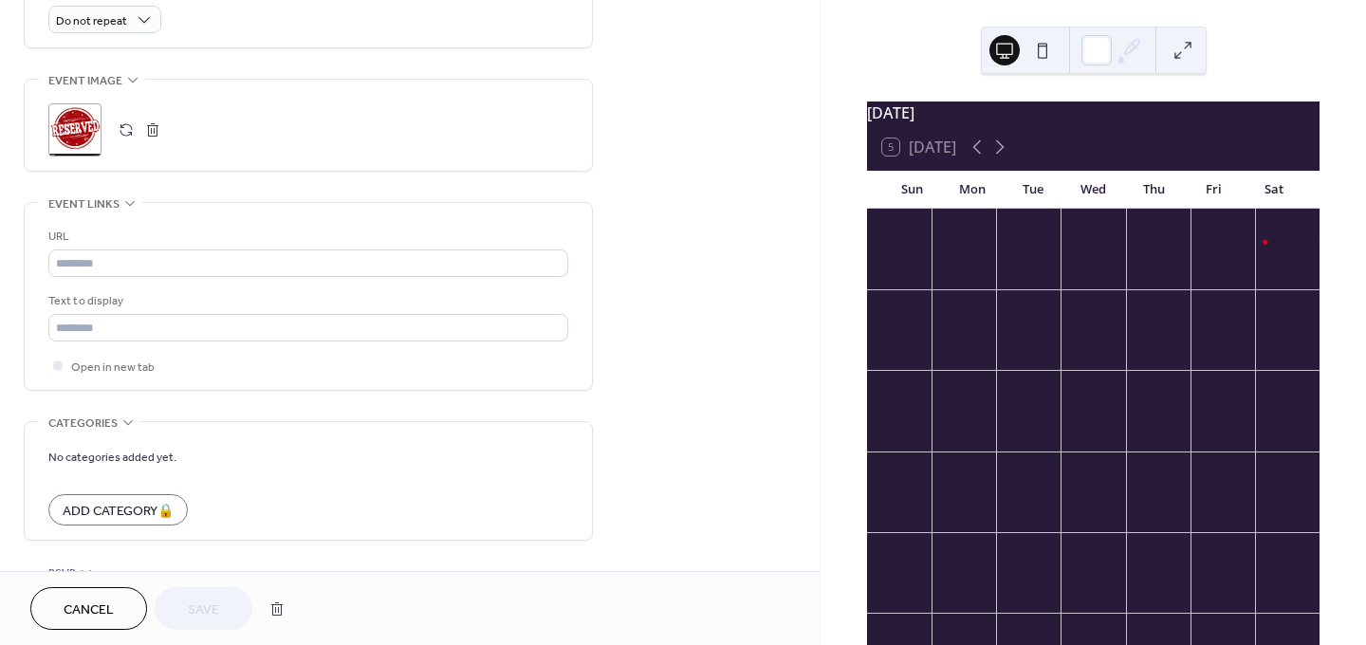
scroll to position [853, 0]
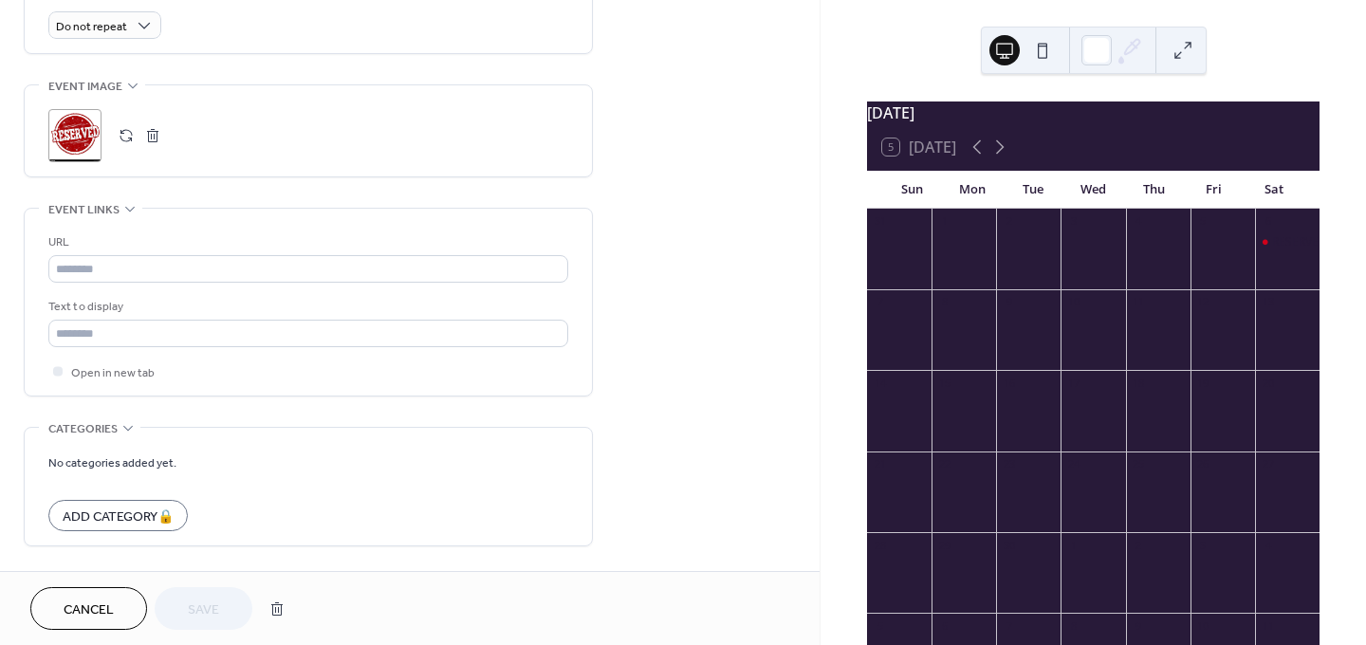
click at [126, 137] on button "button" at bounding box center [126, 135] width 27 height 27
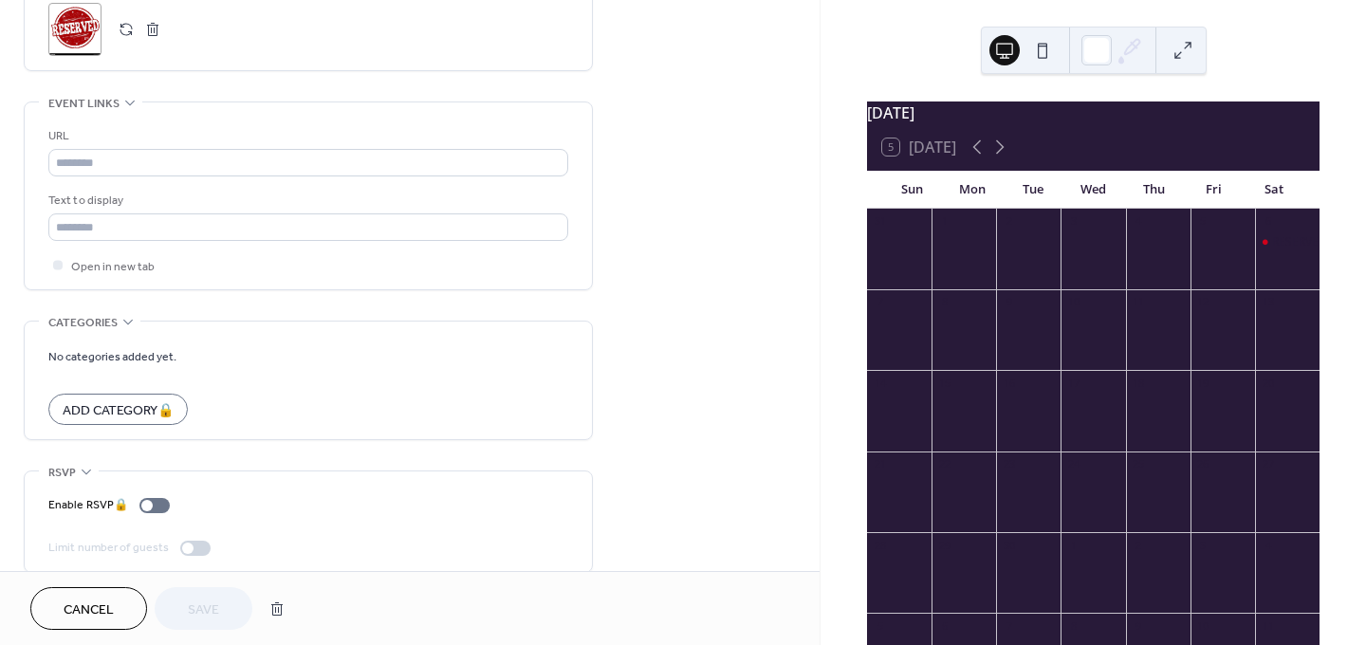
scroll to position [981, 0]
